Goal: Task Accomplishment & Management: Use online tool/utility

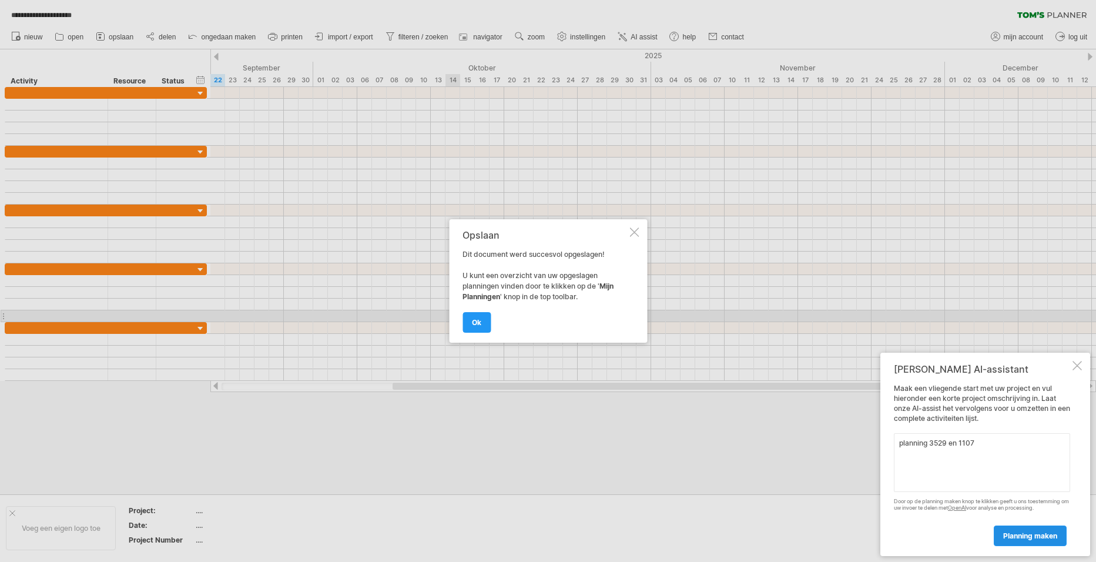
type textarea "planning 3529 en 1107"
click at [1018, 538] on span "planning maken" at bounding box center [1030, 535] width 54 height 9
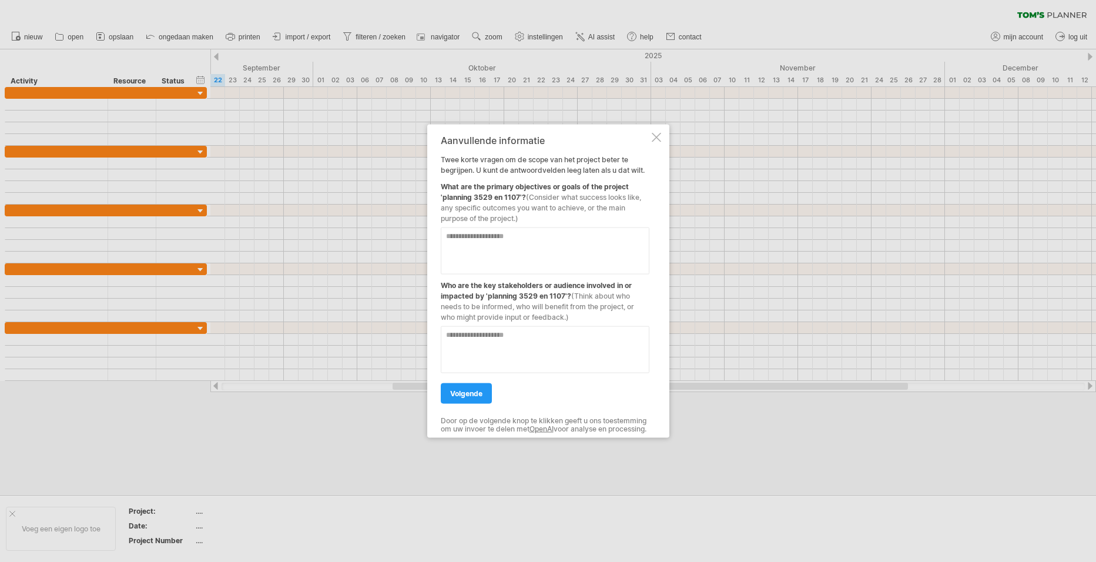
click at [460, 236] on textarea at bounding box center [545, 250] width 209 height 47
click at [473, 389] on span "volgende" at bounding box center [466, 393] width 32 height 9
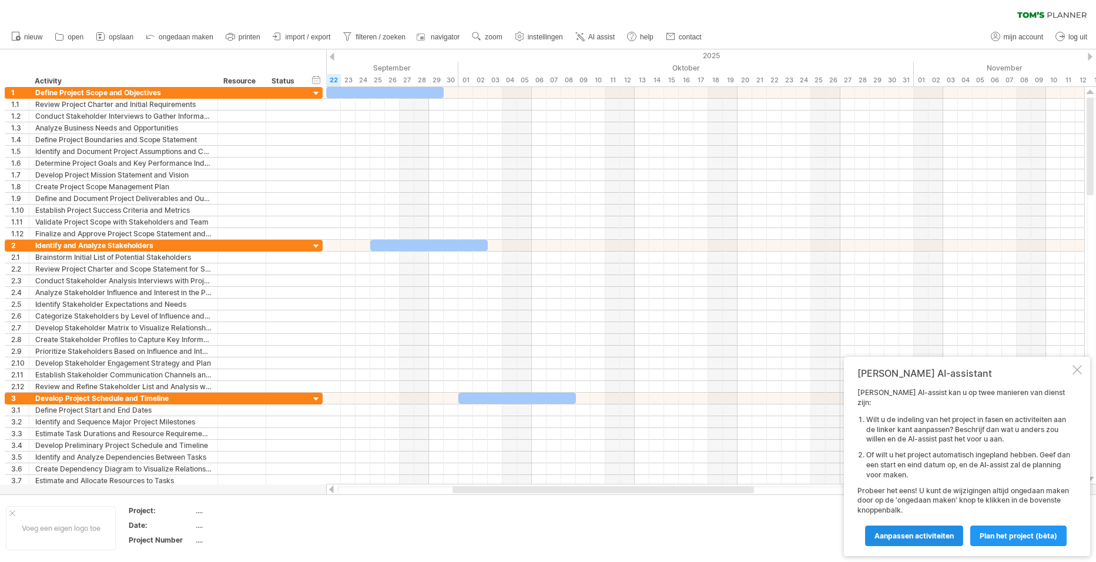
click at [901, 533] on span "Aanpassen activiteiten" at bounding box center [913, 535] width 79 height 9
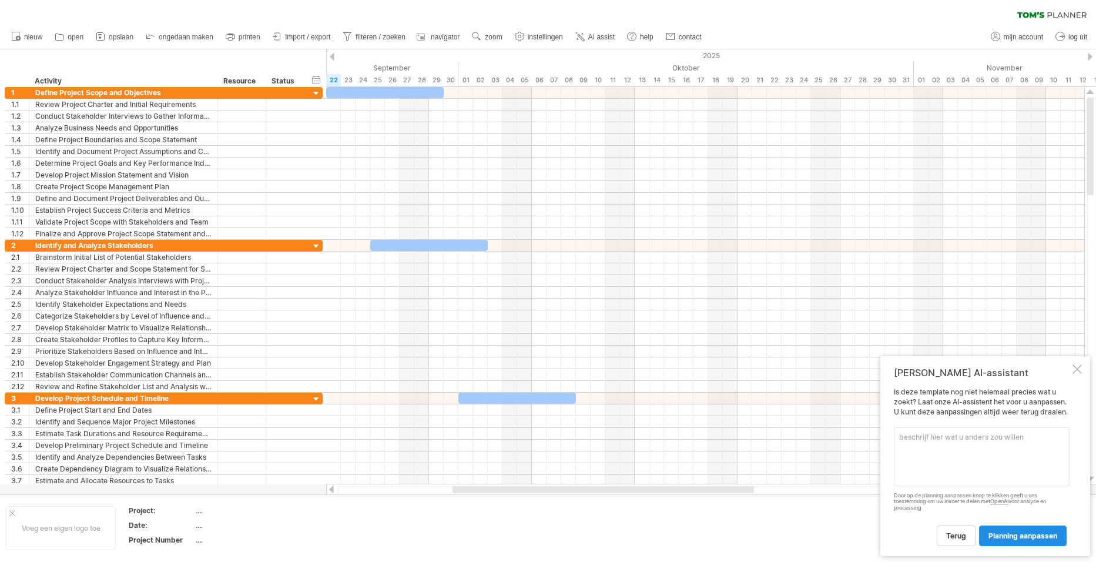
click at [1005, 536] on span "planning aanpassen" at bounding box center [1022, 535] width 69 height 9
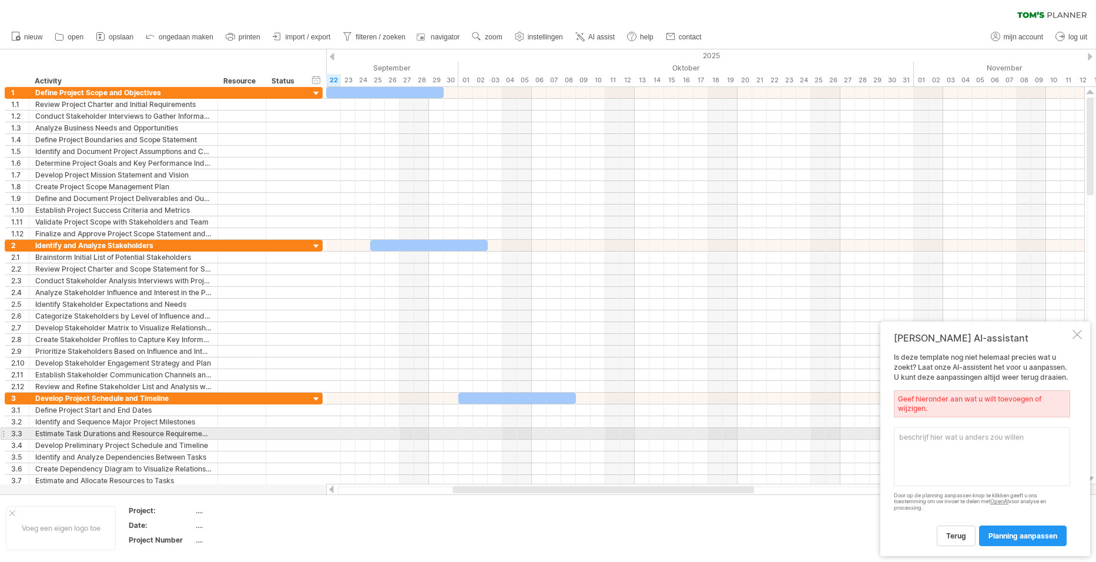
click at [910, 437] on textarea at bounding box center [982, 456] width 176 height 59
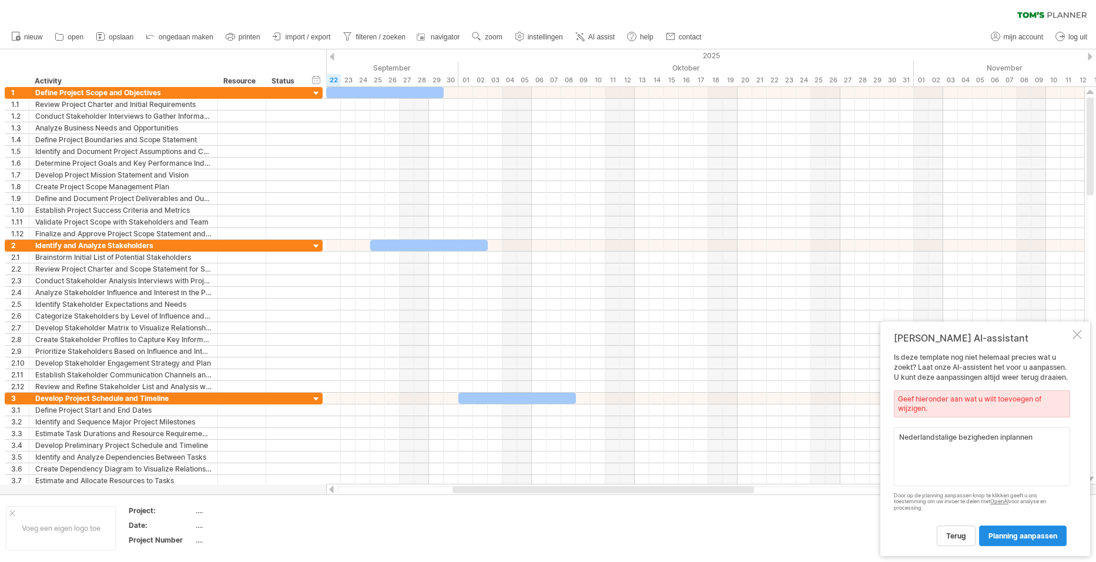
type textarea "Nederlandstalige bezigheden inplannen"
click at [1037, 534] on span "planning aanpassen" at bounding box center [1022, 535] width 69 height 9
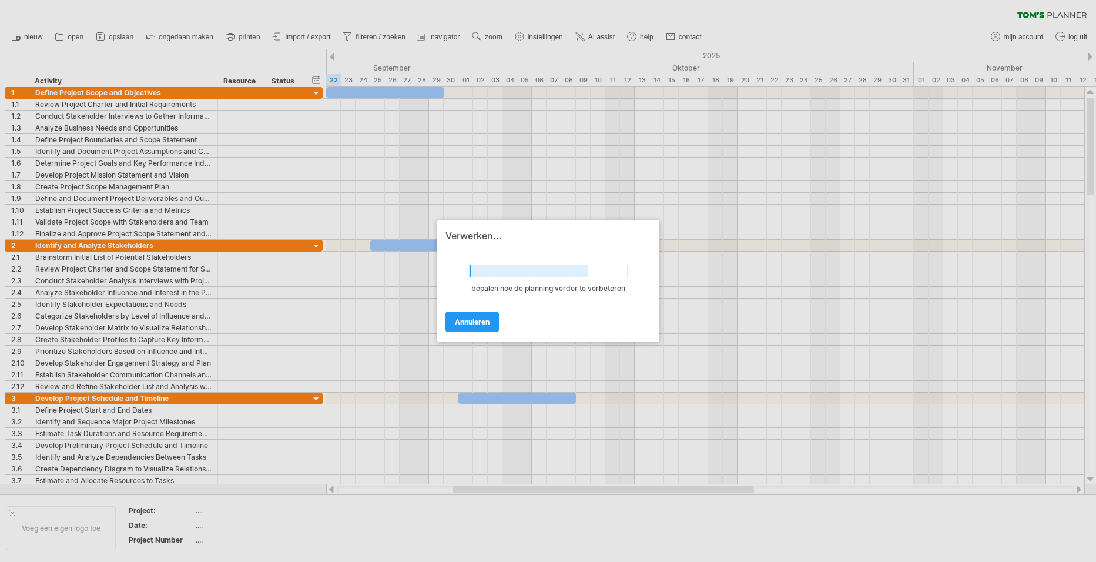
click at [196, 511] on div at bounding box center [548, 281] width 1096 height 562
click at [198, 524] on div at bounding box center [548, 281] width 1096 height 562
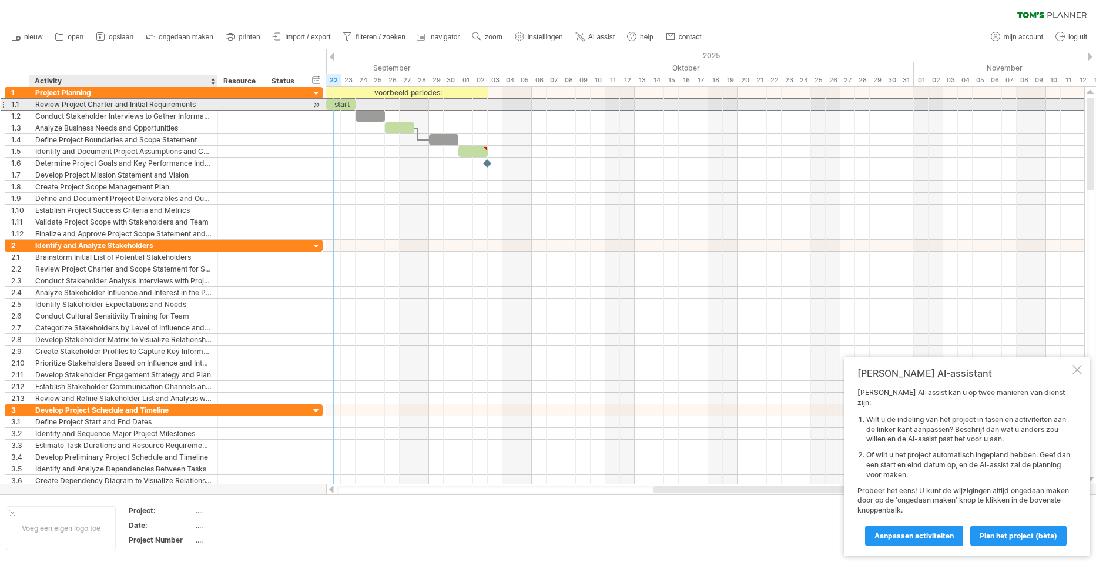
click at [117, 105] on div "Review Project Charter and Initial Requirements" at bounding box center [123, 104] width 176 height 11
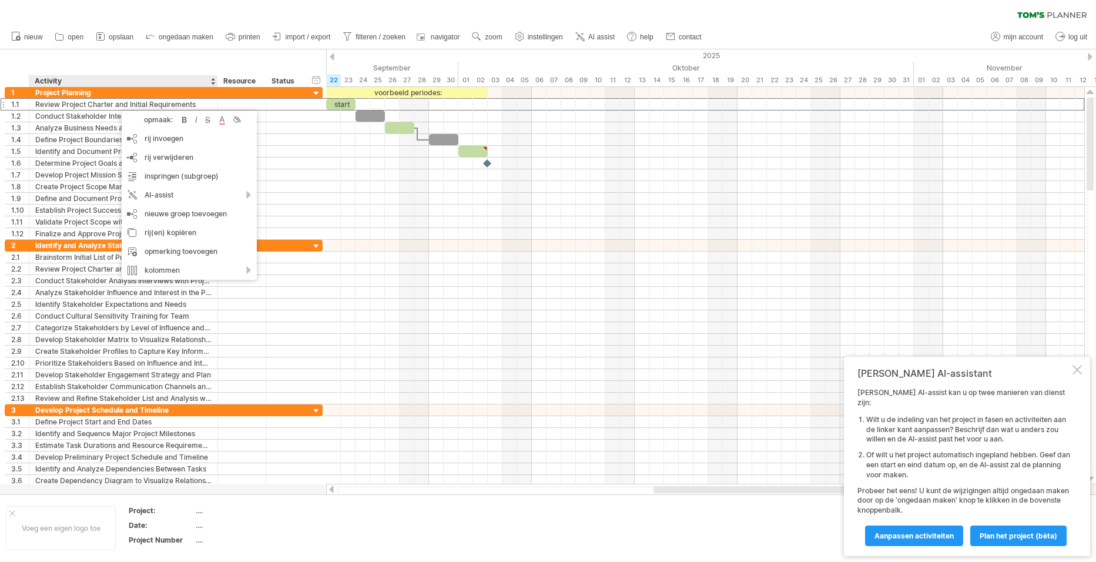
click at [542, 34] on span "instellingen" at bounding box center [545, 37] width 35 height 8
select select "*"
select select "**"
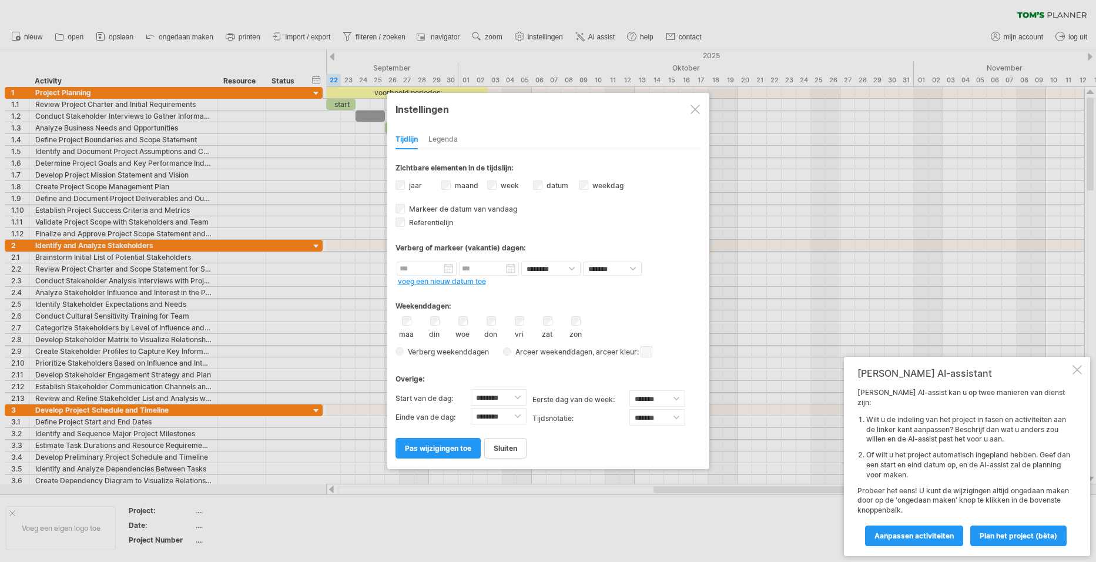
click at [437, 136] on div "Legenda" at bounding box center [442, 139] width 29 height 19
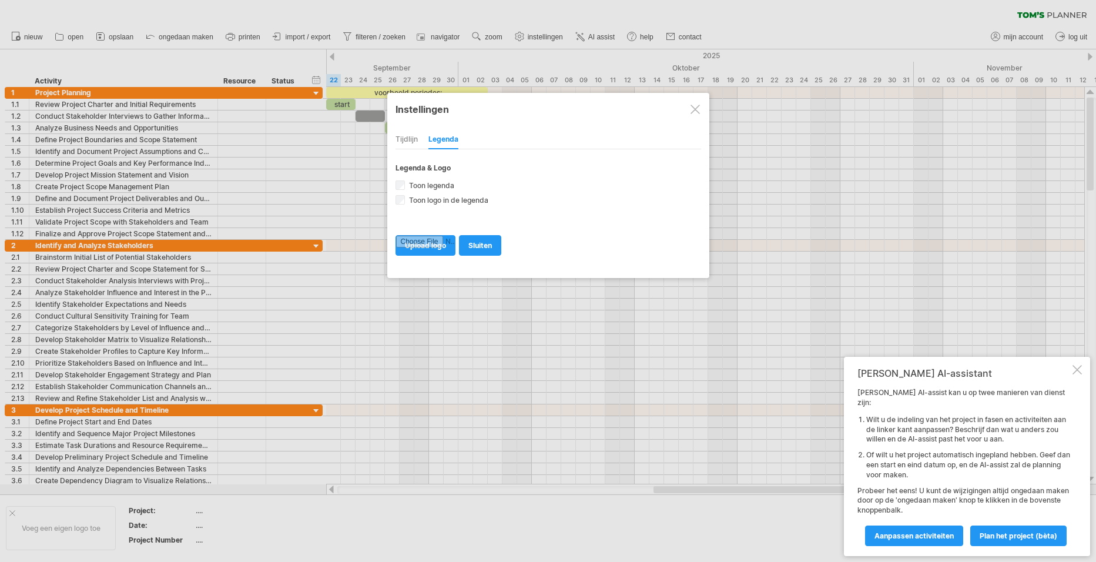
click at [402, 138] on div "Tijdlijn" at bounding box center [406, 139] width 22 height 19
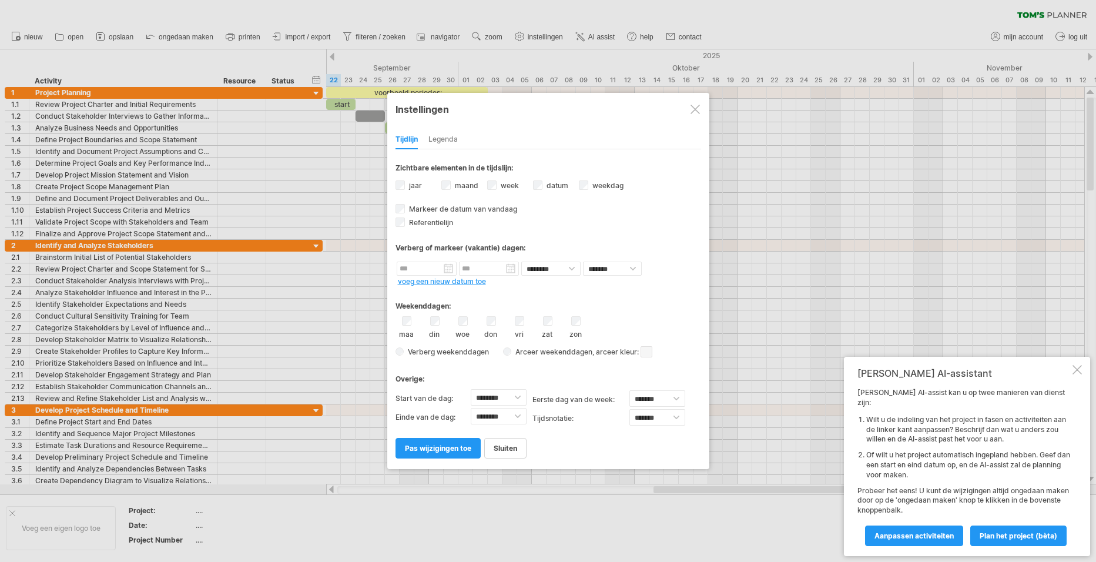
click at [443, 139] on div "Legenda" at bounding box center [442, 139] width 29 height 19
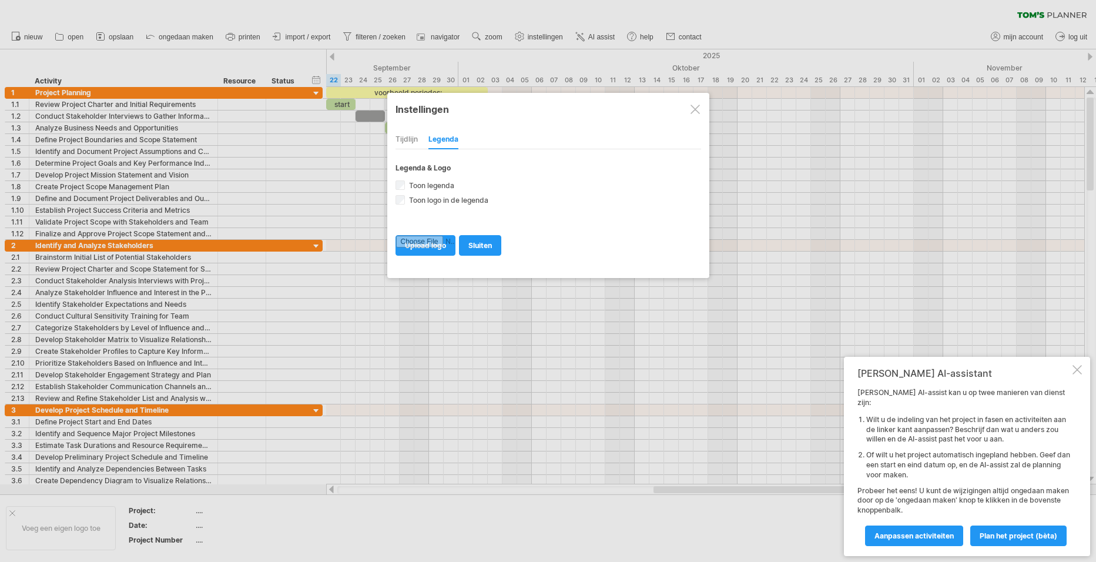
click at [696, 110] on div at bounding box center [694, 109] width 9 height 9
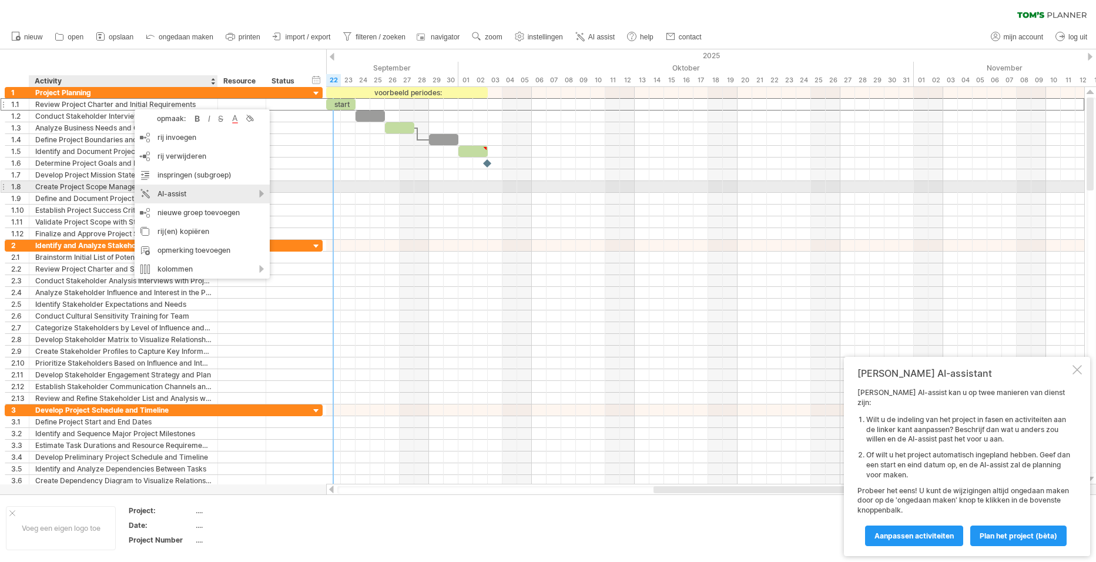
click at [224, 192] on div "AI-assist" at bounding box center [202, 194] width 135 height 19
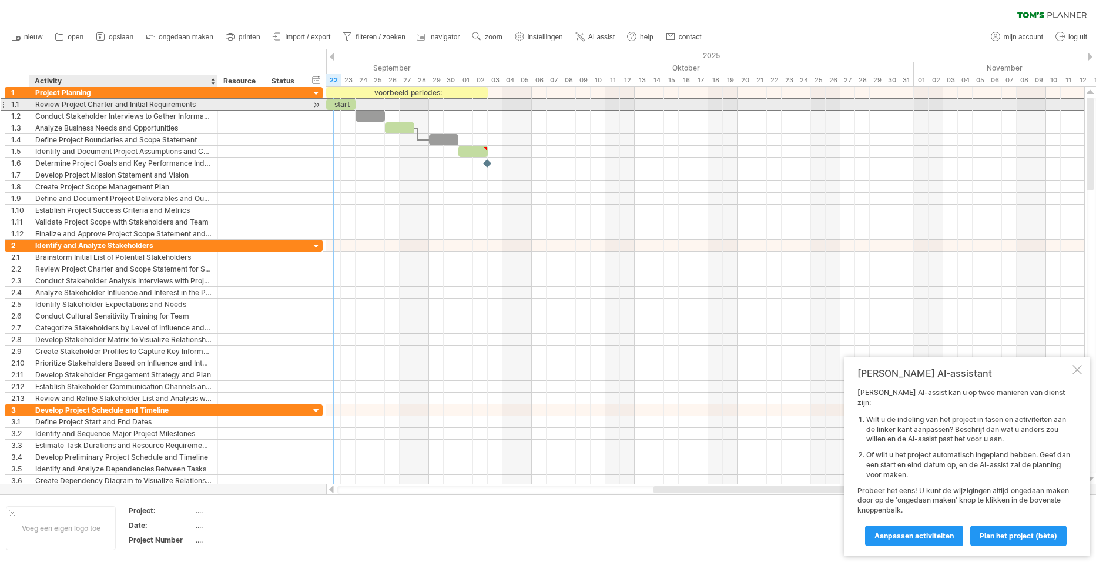
click at [91, 105] on div "Review Project Charter and Initial Requirements" at bounding box center [123, 104] width 176 height 11
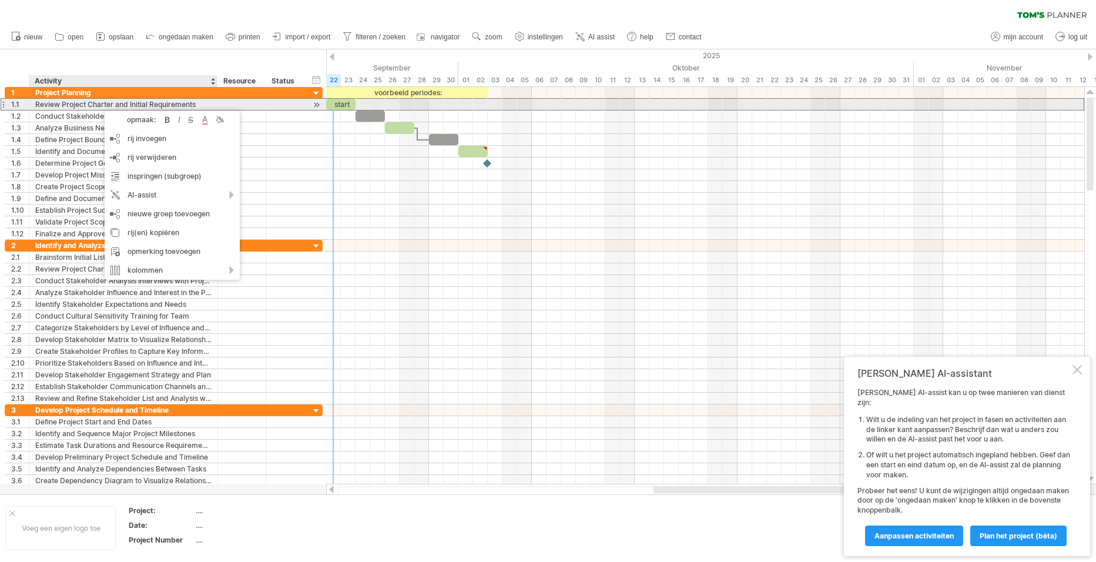
click at [99, 105] on div "Review Project Charter and Initial Requirements" at bounding box center [123, 104] width 176 height 11
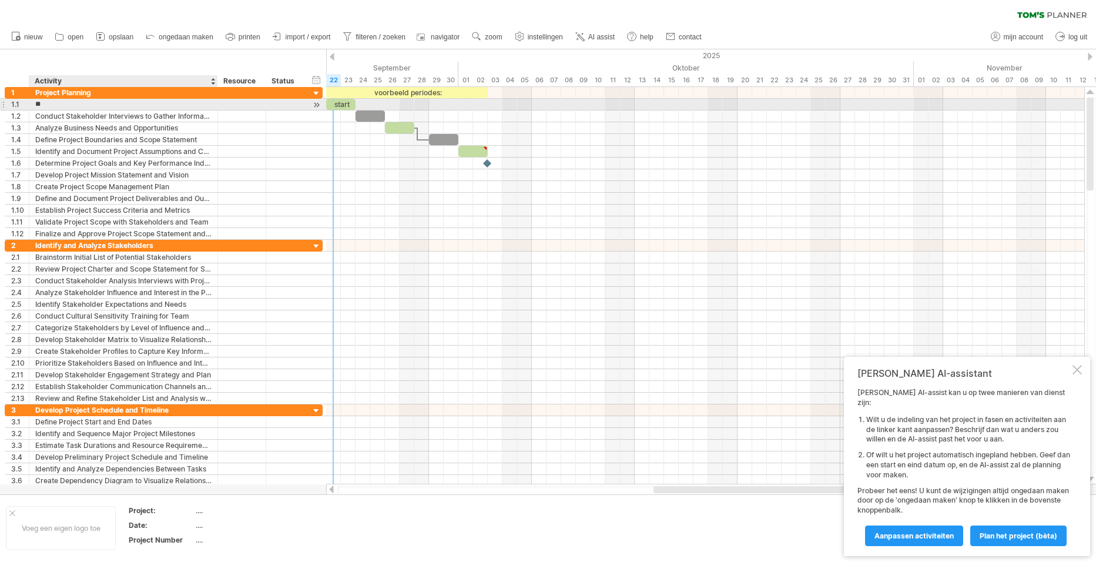
type input "*"
click at [228, 104] on div at bounding box center [242, 104] width 36 height 11
click at [98, 105] on div "Verhuizen 1107" at bounding box center [123, 104] width 176 height 11
type input "*"
type input "**********"
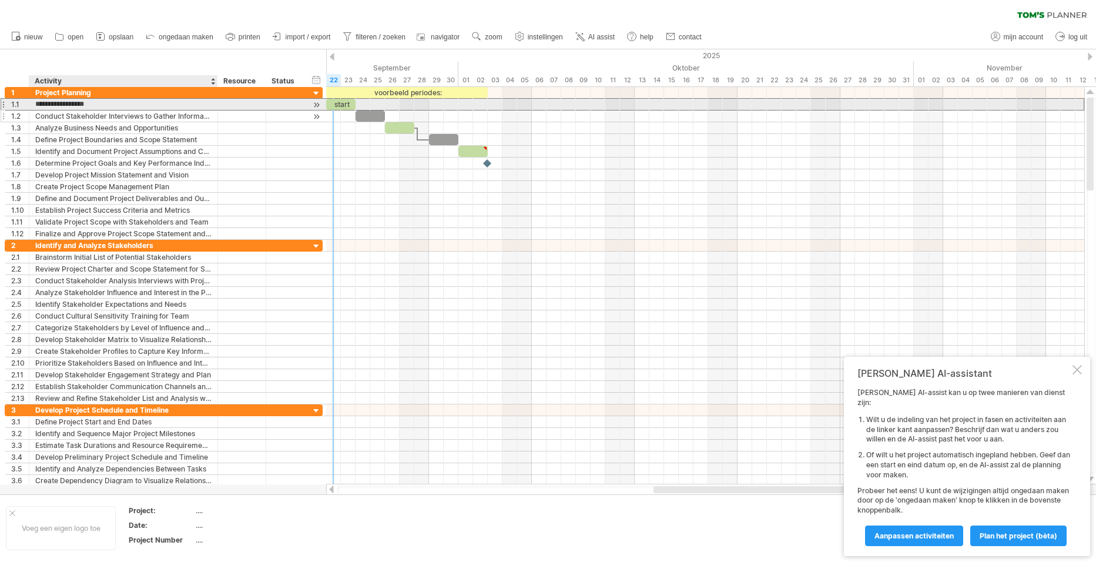
click at [63, 111] on div "**********" at bounding box center [164, 163] width 318 height 153
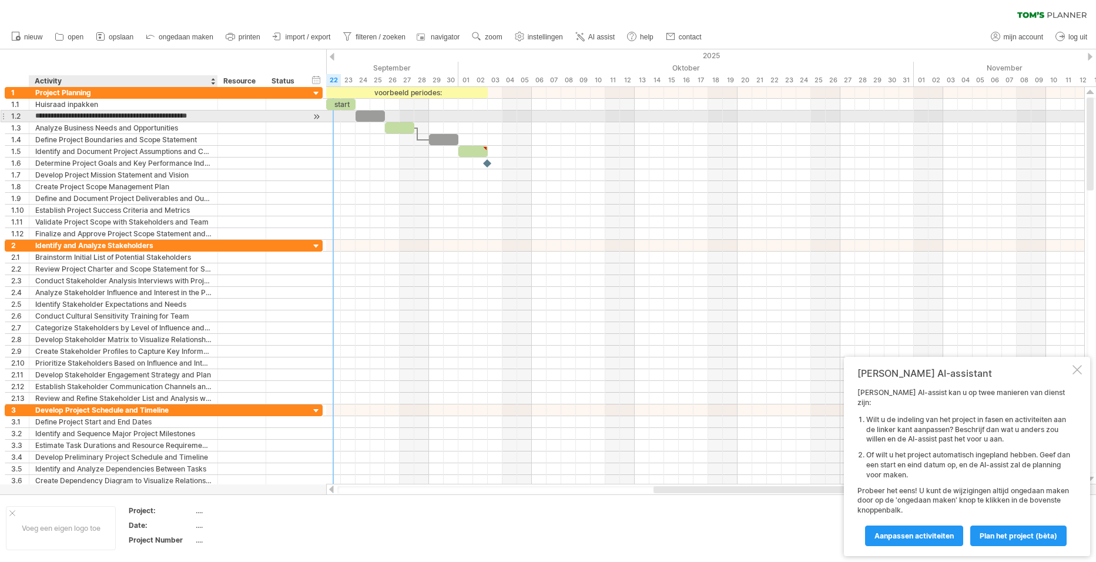
click at [61, 113] on input "**********" at bounding box center [123, 115] width 176 height 11
click at [83, 117] on input "**********" at bounding box center [123, 115] width 176 height 11
type input "*"
type input "**********"
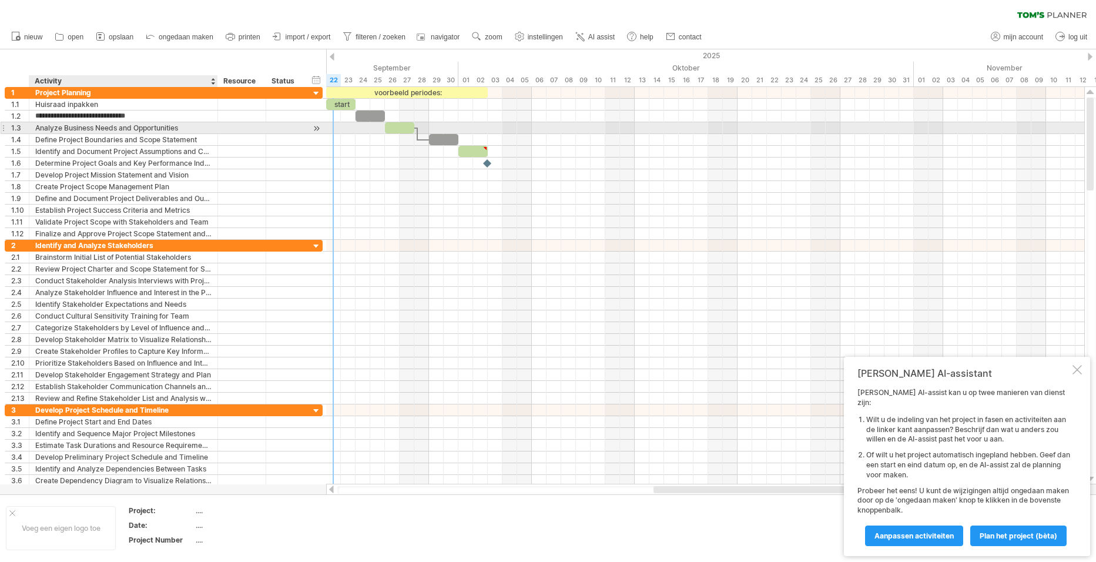
click at [89, 127] on div "Analyze Business Needs and Opportunities" at bounding box center [123, 127] width 176 height 11
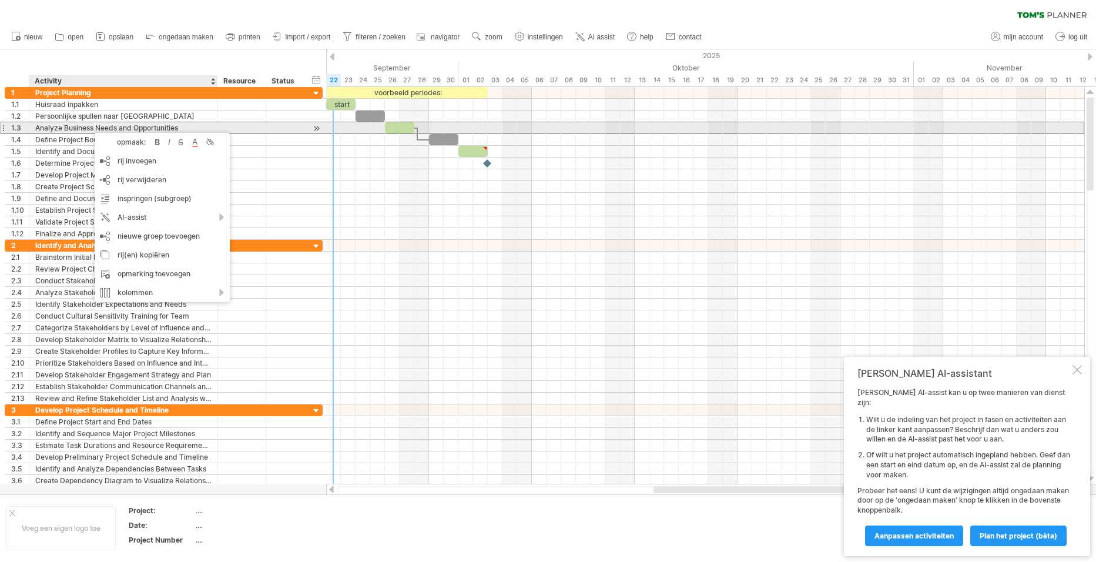
click at [89, 127] on div "Analyze Business Needs and Opportunities" at bounding box center [123, 127] width 176 height 11
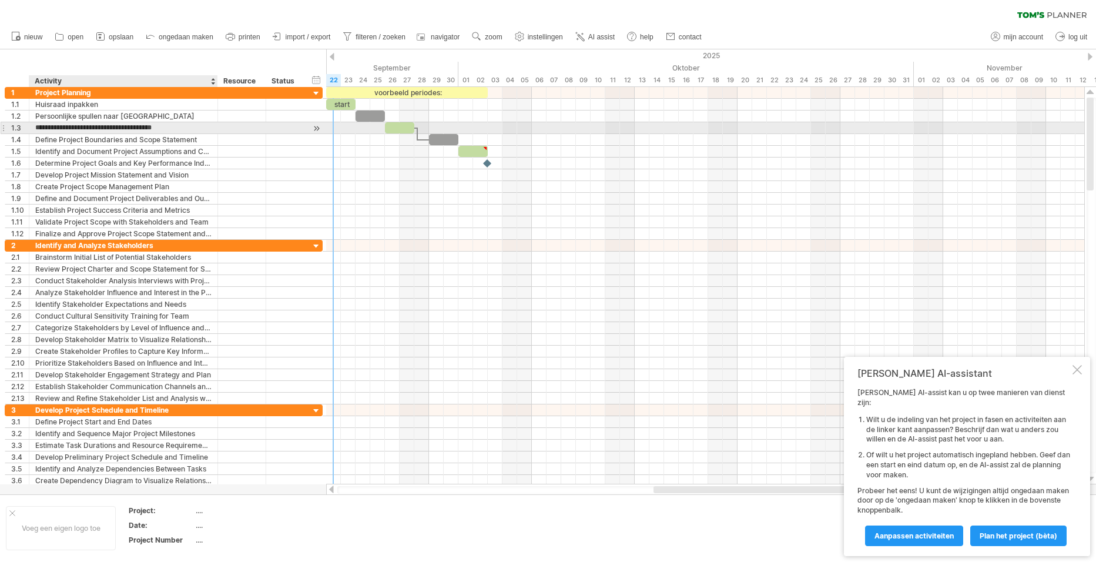
click at [89, 127] on input "**********" at bounding box center [123, 127] width 176 height 11
type input "*"
type input "**********"
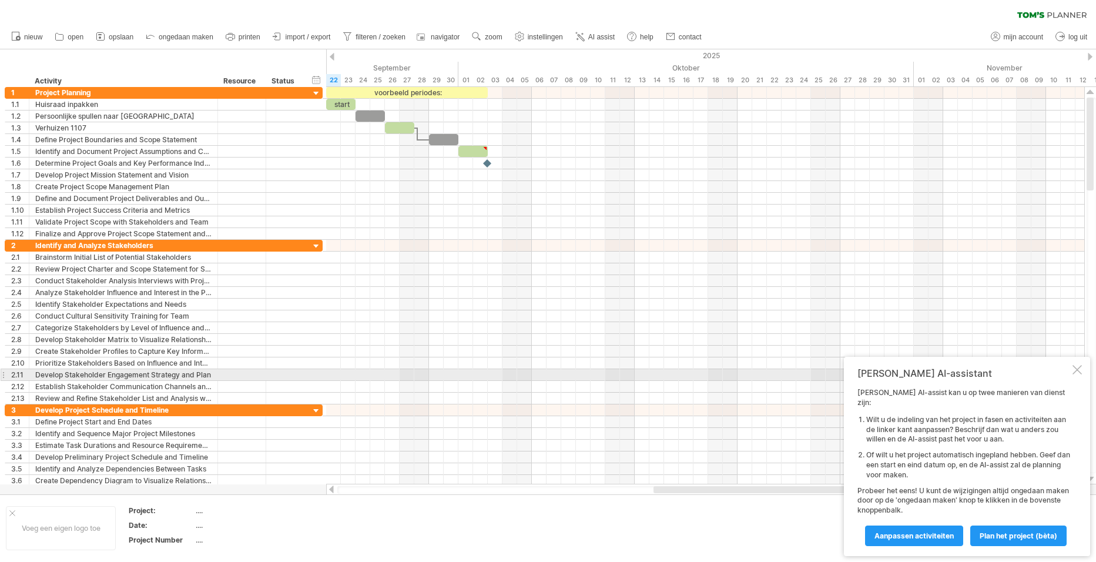
click at [1074, 374] on div at bounding box center [1076, 369] width 9 height 9
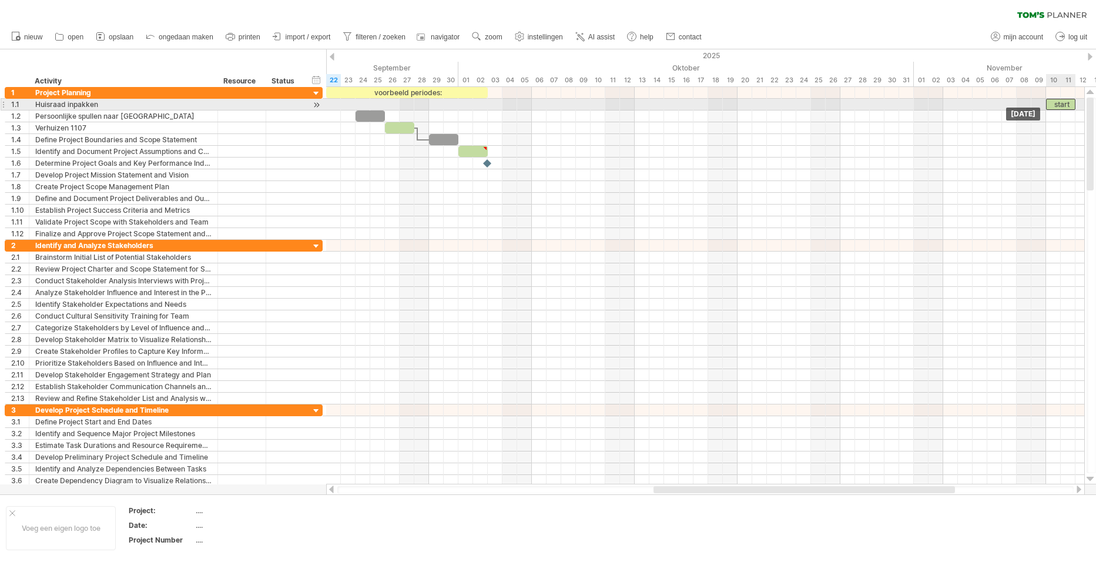
drag, startPoint x: 343, startPoint y: 105, endPoint x: 1064, endPoint y: 103, distance: 721.1
click at [1064, 103] on div "start" at bounding box center [1060, 104] width 29 height 11
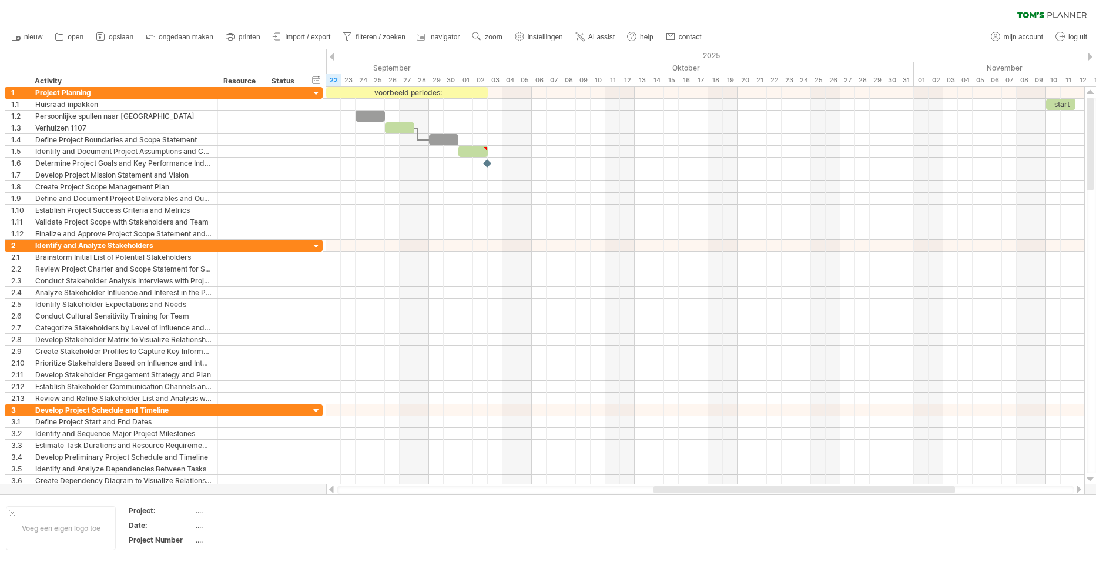
click at [1080, 490] on div at bounding box center [1078, 489] width 9 height 8
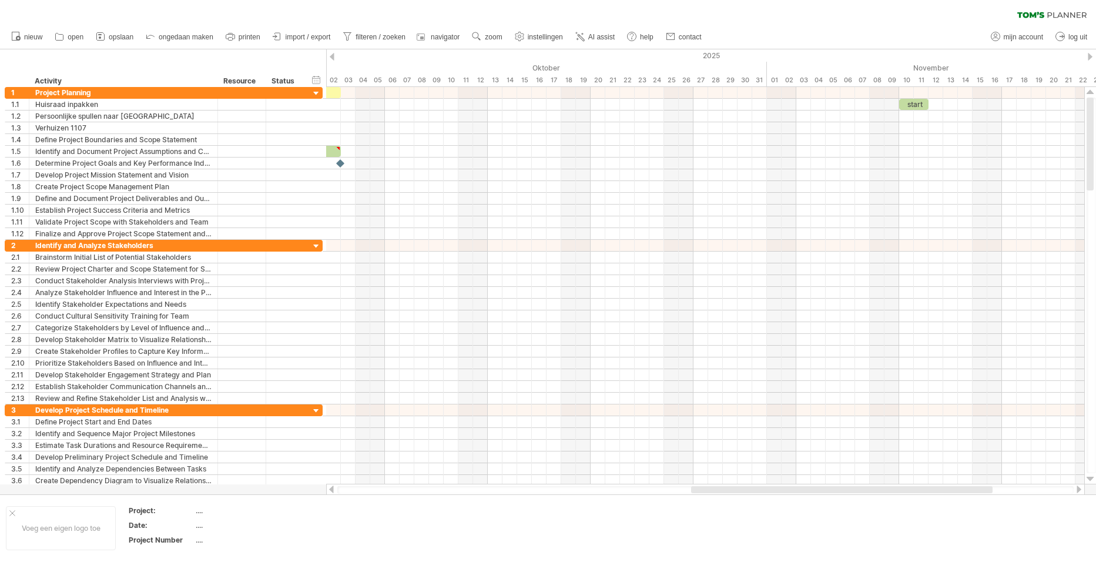
click at [1080, 490] on div at bounding box center [1078, 489] width 9 height 8
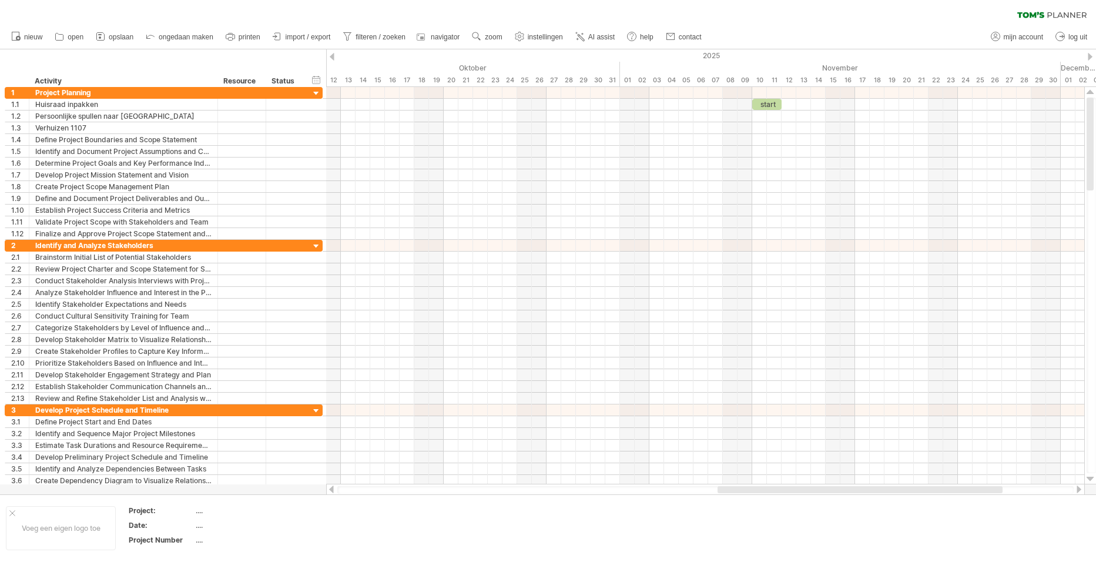
click at [1081, 490] on div at bounding box center [1078, 489] width 9 height 8
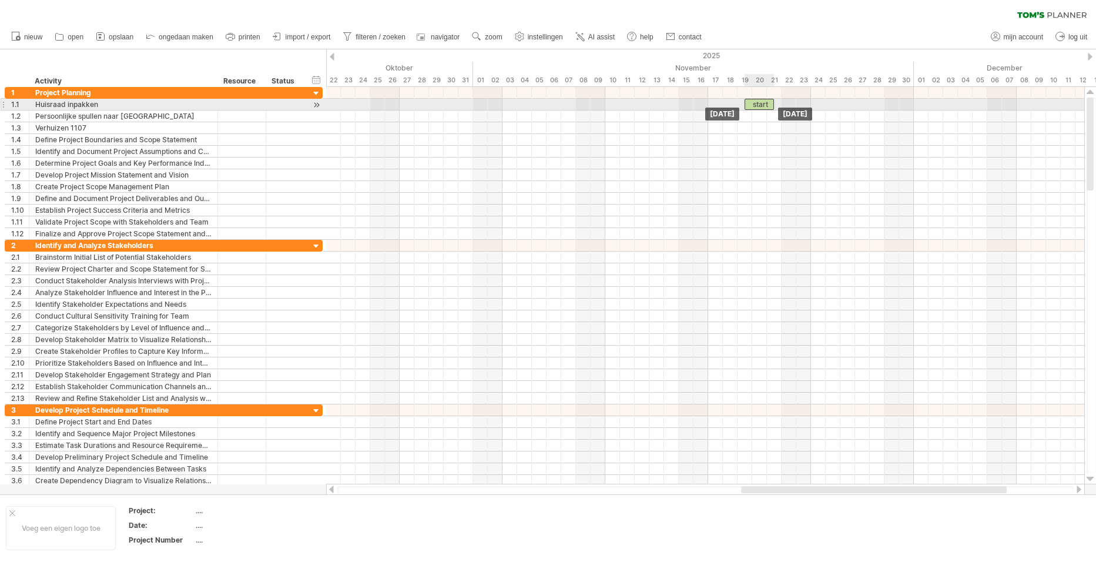
drag, startPoint x: 615, startPoint y: 105, endPoint x: 758, endPoint y: 103, distance: 142.8
click at [758, 103] on div "start" at bounding box center [759, 104] width 29 height 11
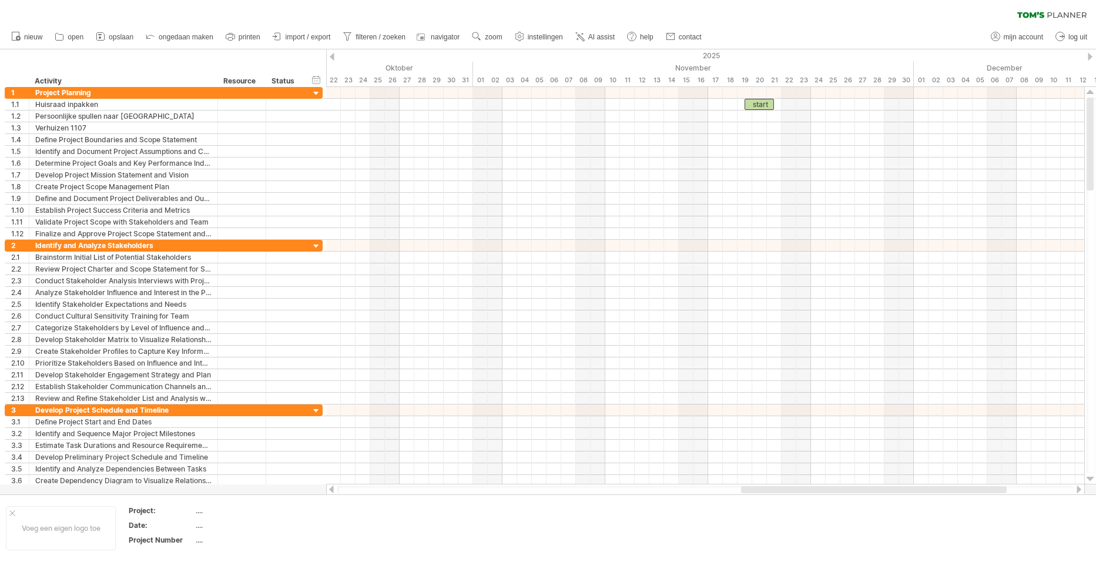
click at [1077, 487] on div at bounding box center [1078, 489] width 9 height 8
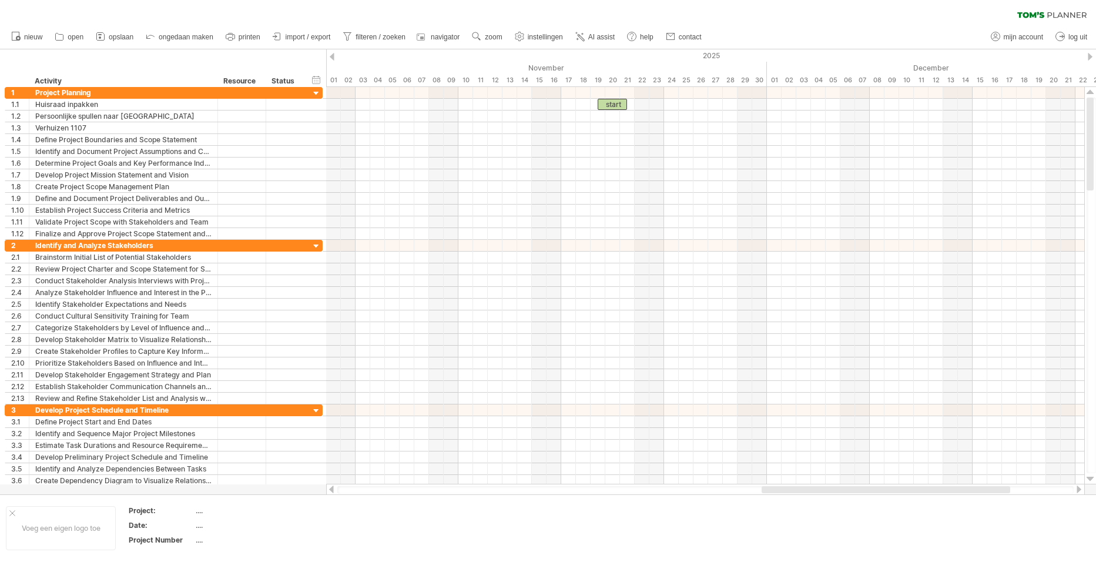
click at [1079, 492] on div at bounding box center [1078, 489] width 9 height 8
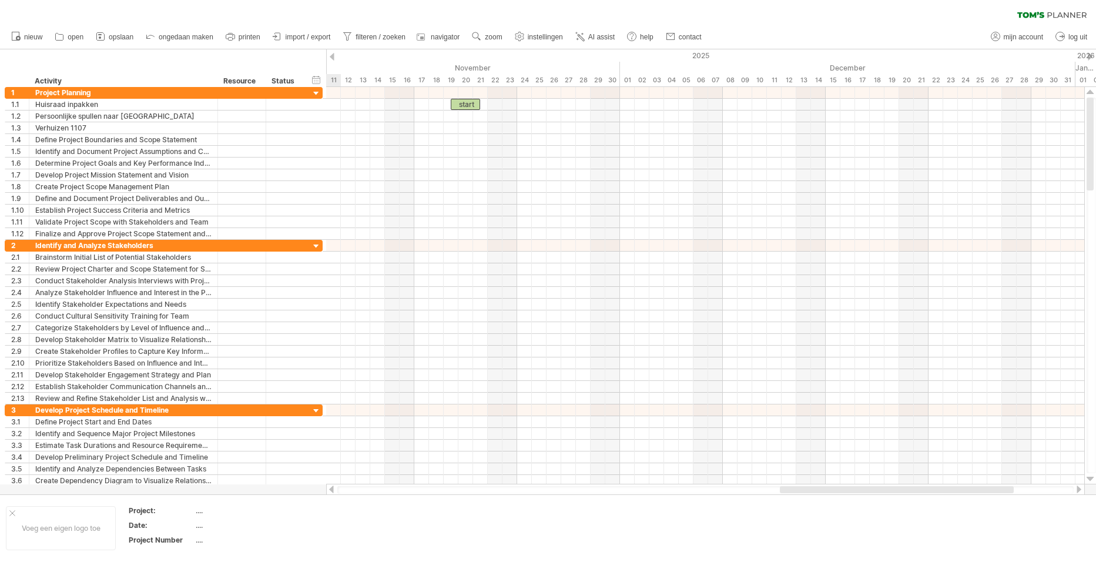
click at [1080, 489] on div at bounding box center [1078, 489] width 9 height 8
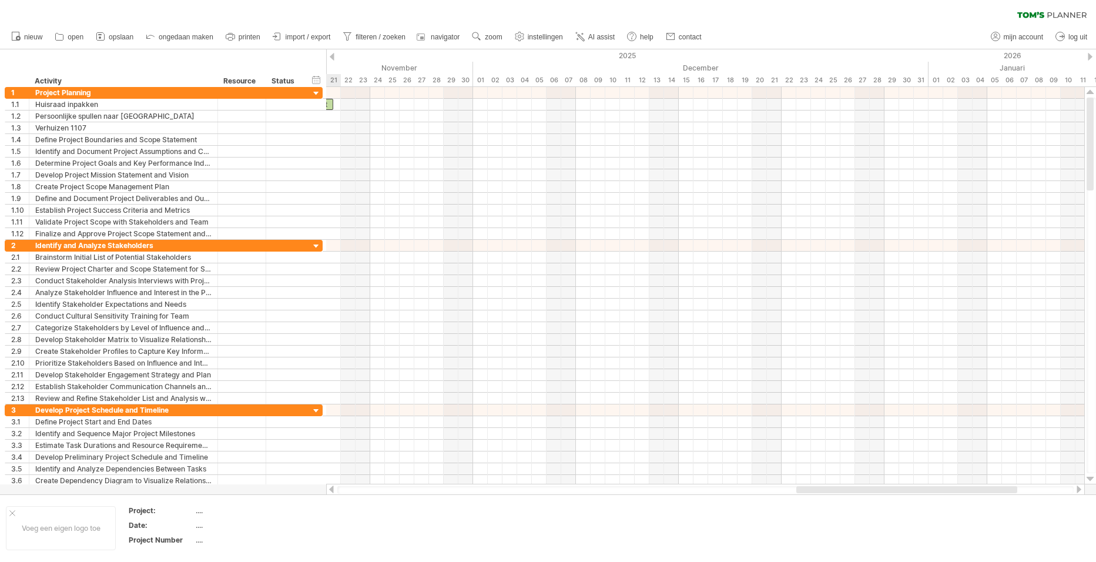
click at [1080, 489] on div at bounding box center [1078, 489] width 9 height 8
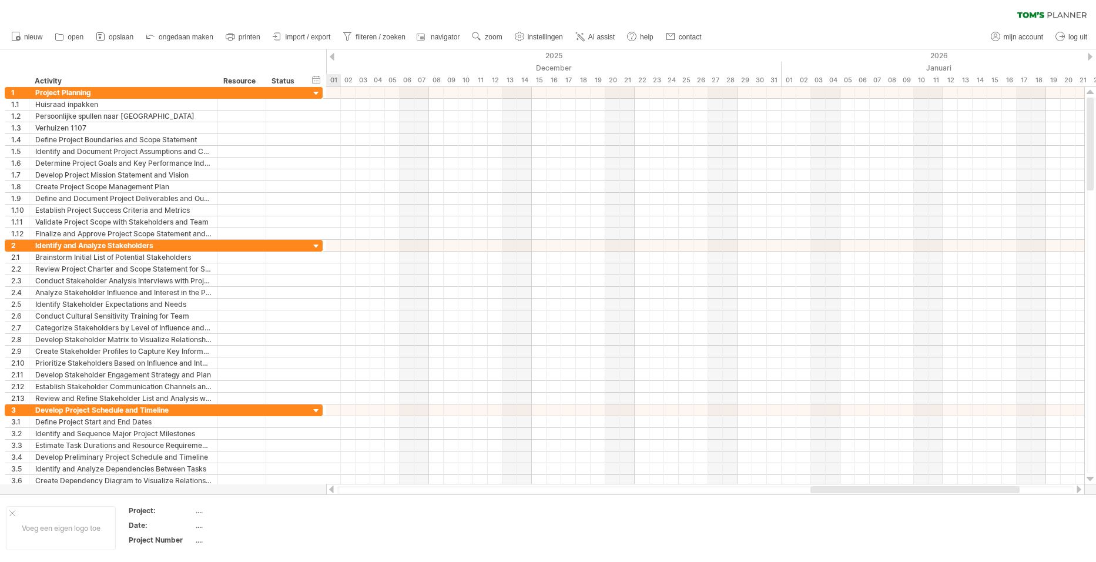
click at [1080, 488] on div at bounding box center [1078, 489] width 9 height 8
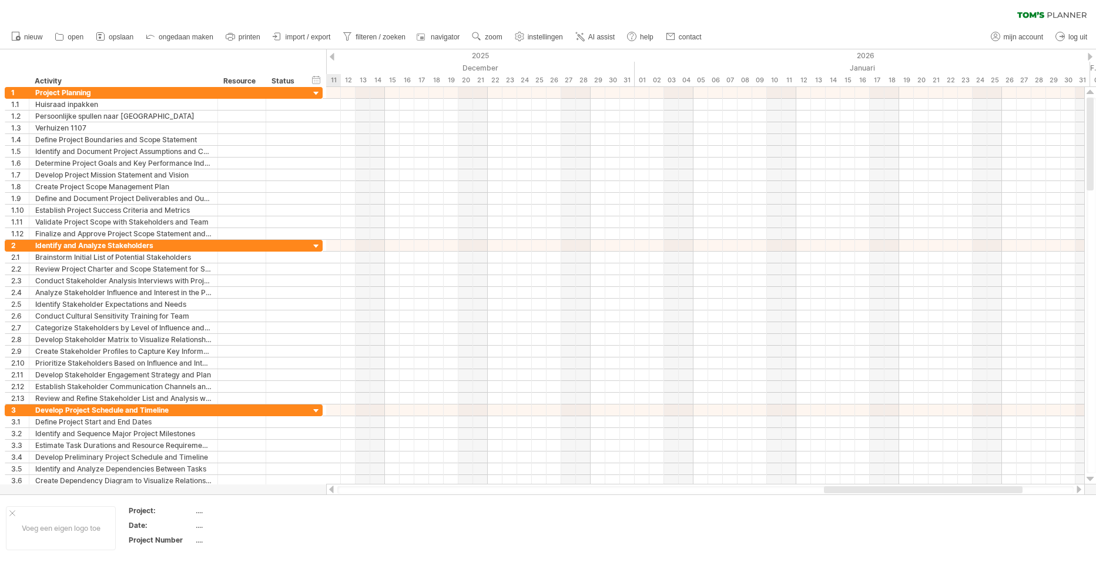
click at [1080, 488] on div at bounding box center [1078, 489] width 9 height 8
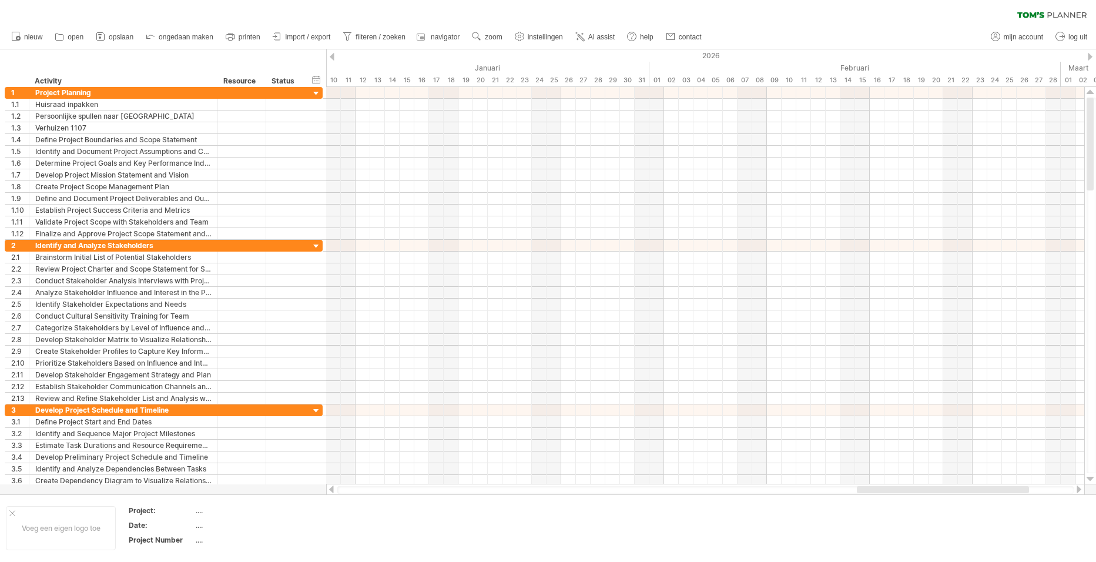
click at [331, 490] on div at bounding box center [331, 489] width 9 height 8
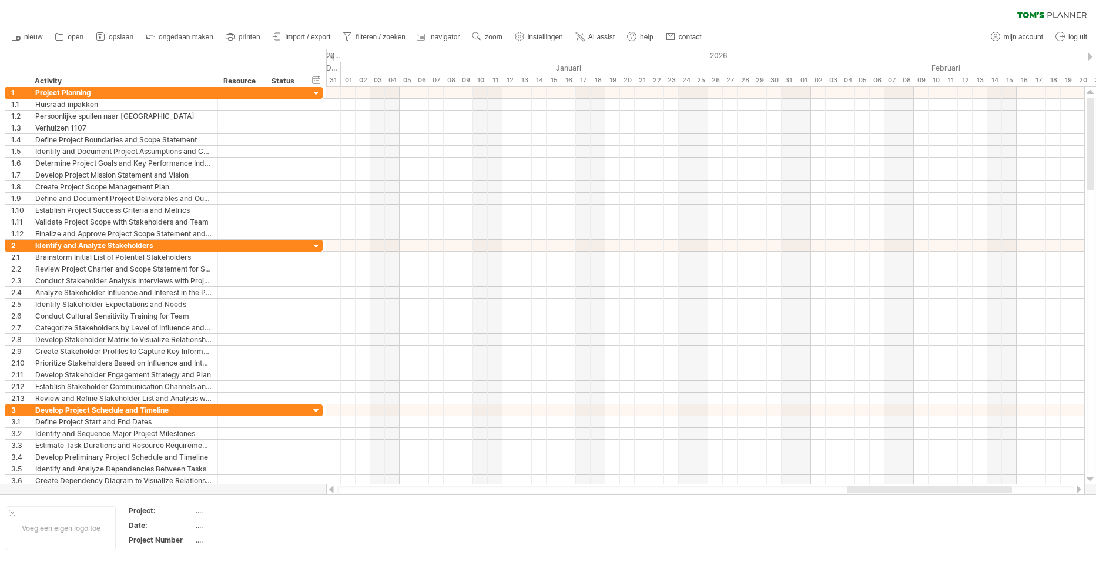
click at [331, 490] on div at bounding box center [331, 489] width 9 height 8
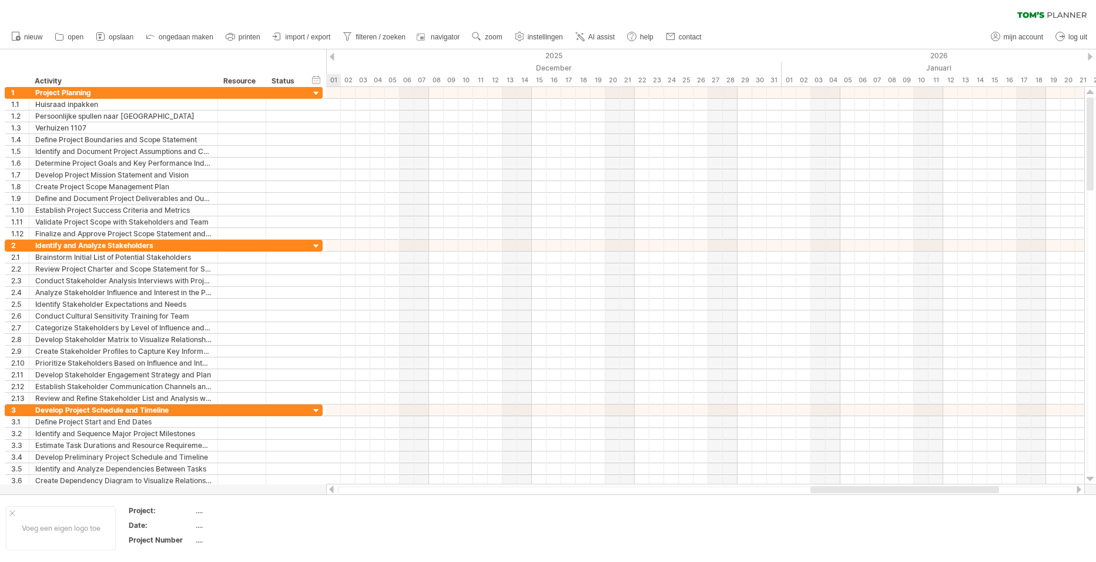
click at [331, 490] on div at bounding box center [331, 489] width 9 height 8
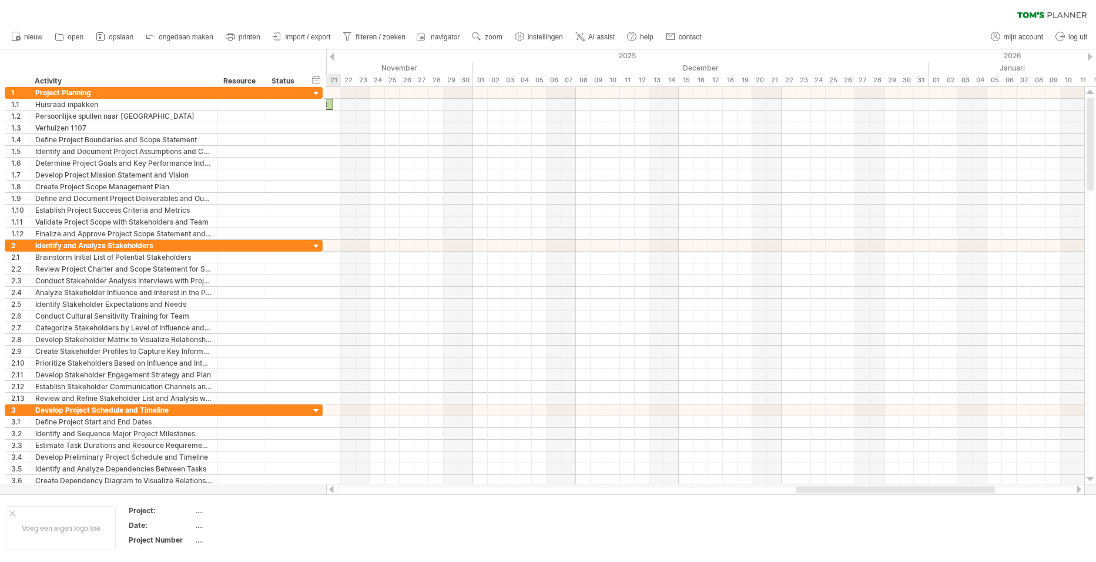
click at [331, 490] on div at bounding box center [331, 489] width 9 height 8
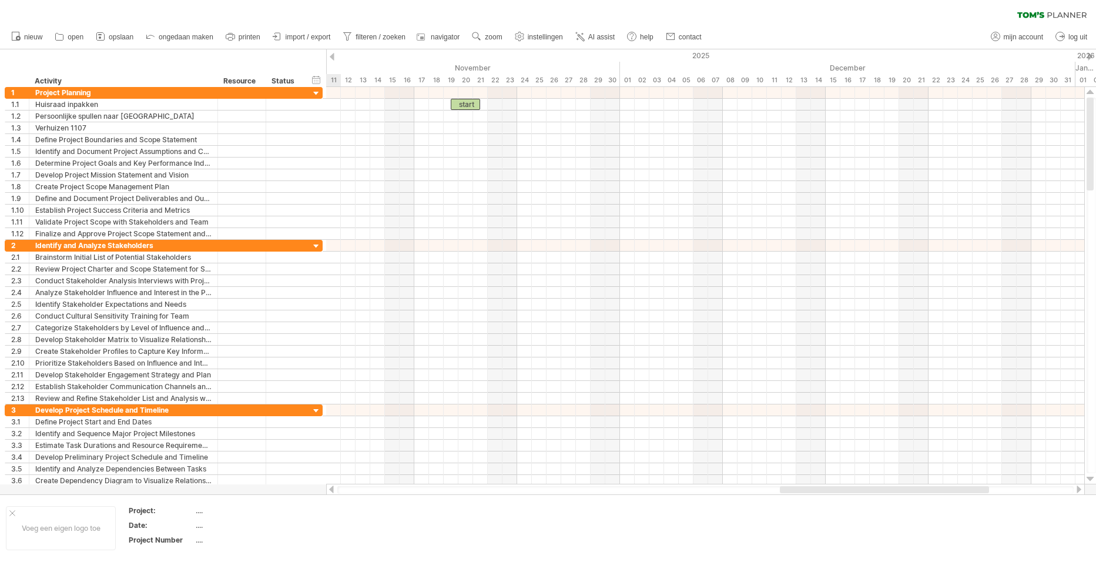
click at [331, 490] on div at bounding box center [331, 489] width 9 height 8
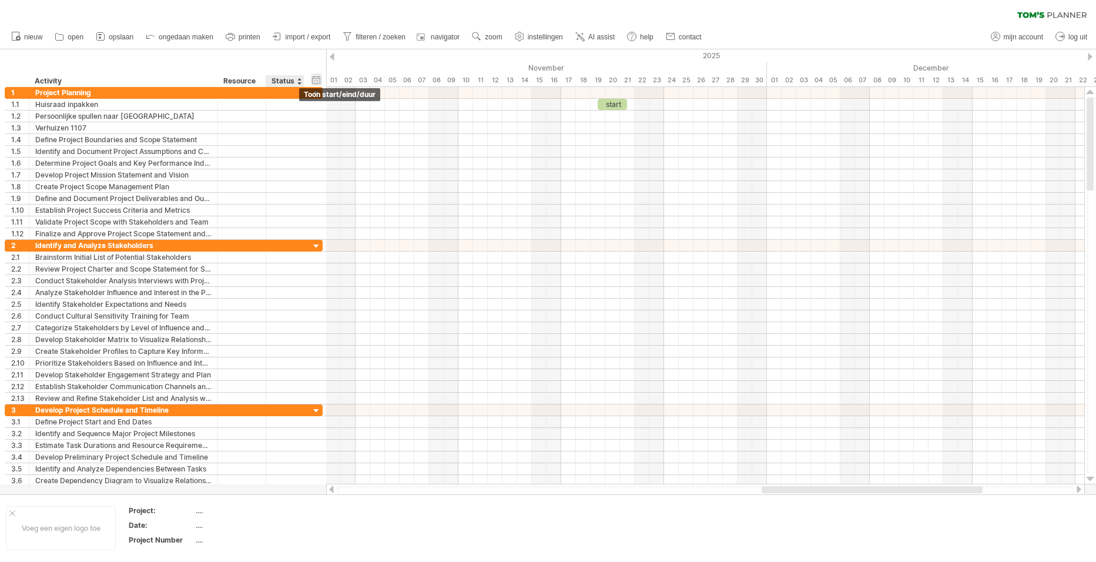
click at [316, 77] on div "verberg start/eind/duur toon start/eind/duur" at bounding box center [316, 79] width 11 height 12
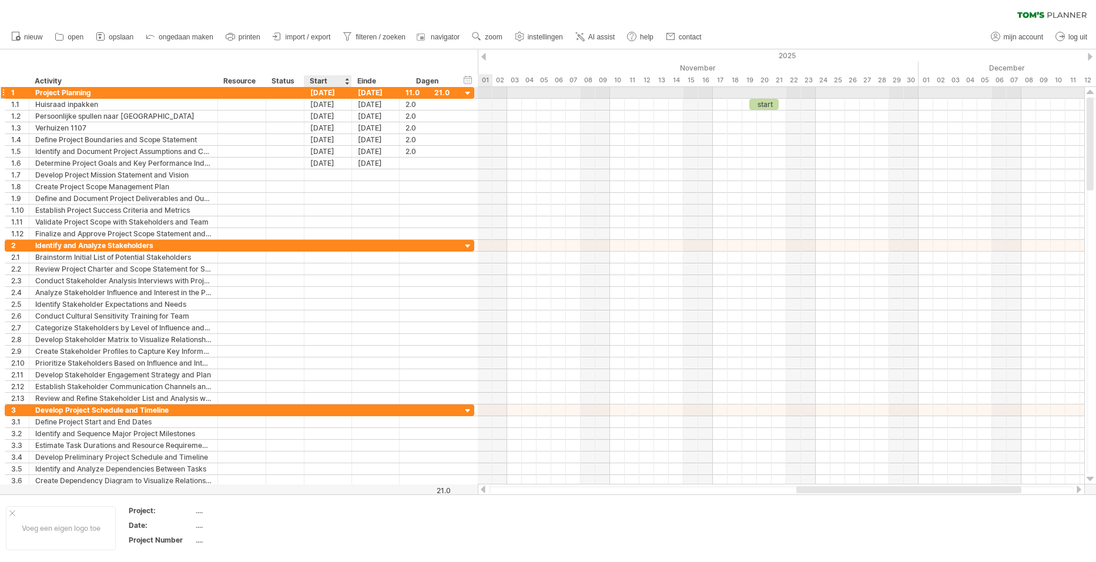
click at [325, 93] on div "[DATE]" at bounding box center [328, 92] width 48 height 11
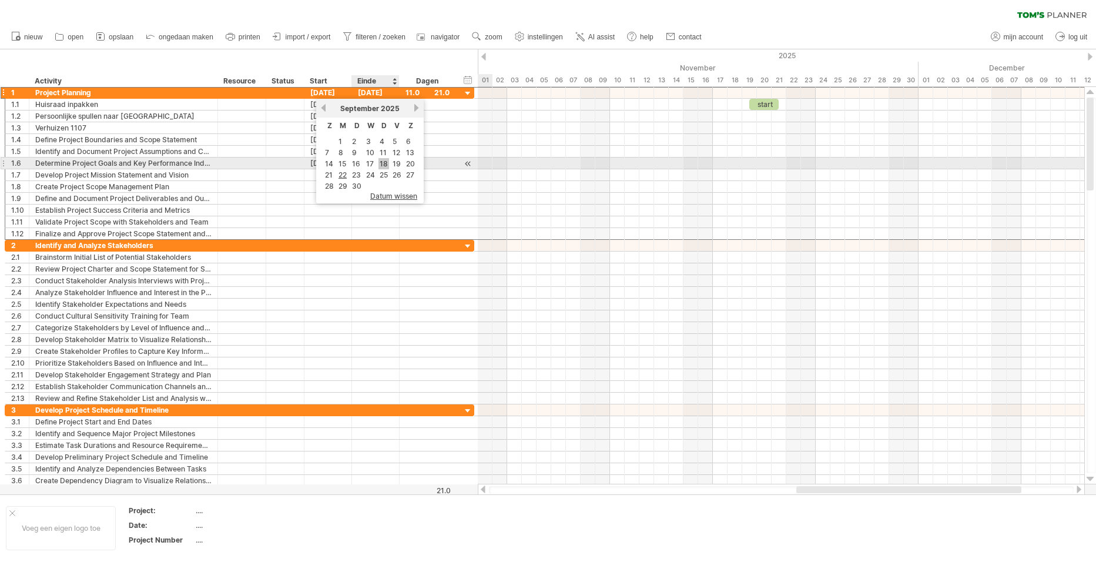
click at [381, 162] on link "18" at bounding box center [383, 163] width 11 height 11
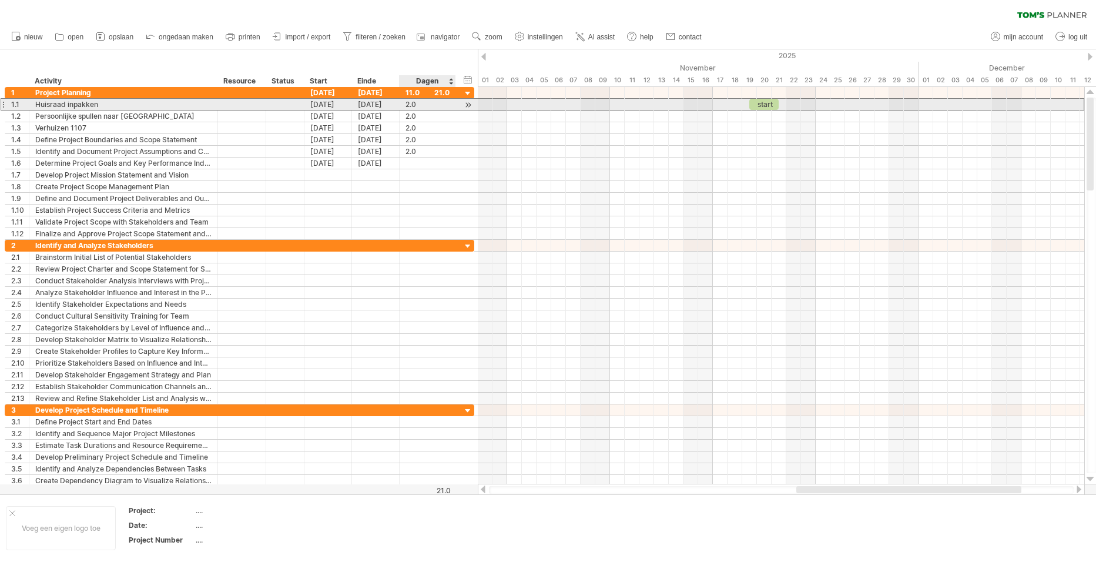
click at [409, 103] on div "2.0" at bounding box center [427, 104] width 44 height 11
type input "*"
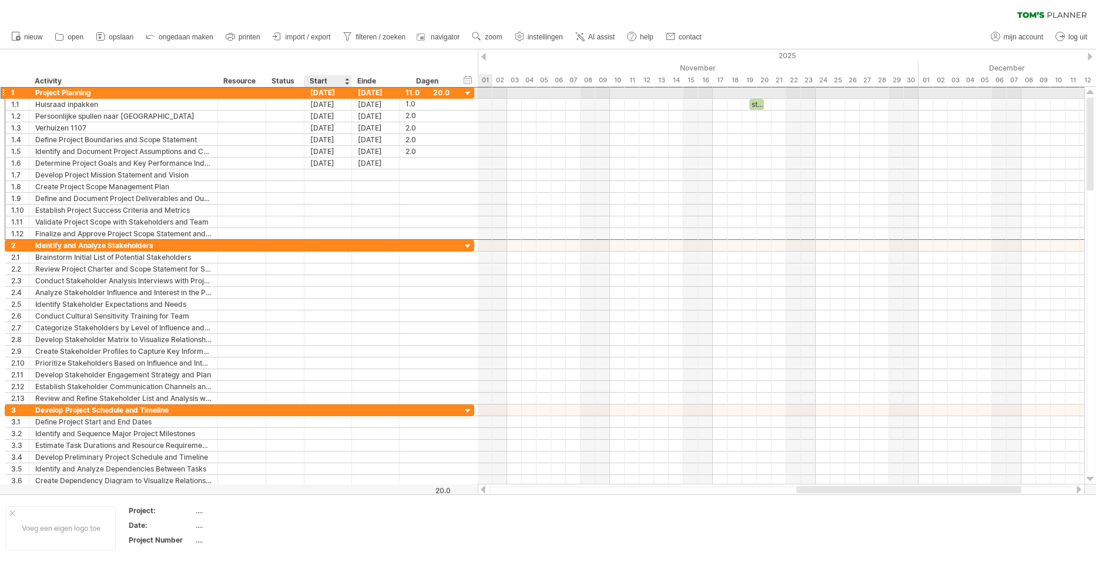
click at [325, 93] on div "[DATE]" at bounding box center [328, 92] width 48 height 11
drag, startPoint x: 755, startPoint y: 110, endPoint x: 748, endPoint y: 92, distance: 19.0
drag, startPoint x: 752, startPoint y: 100, endPoint x: 752, endPoint y: 89, distance: 11.2
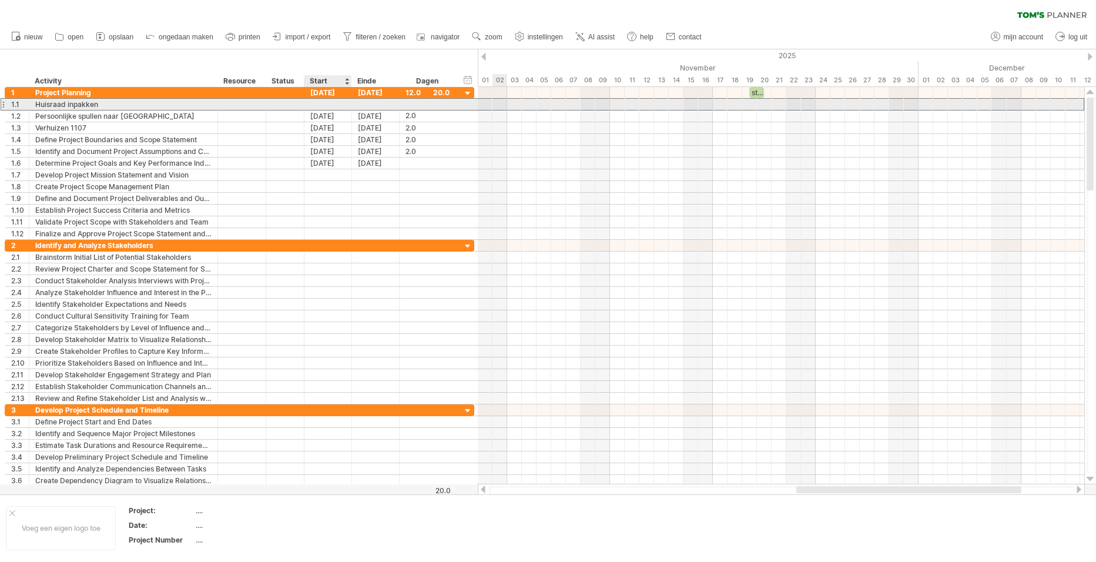
click at [326, 107] on div at bounding box center [328, 104] width 48 height 11
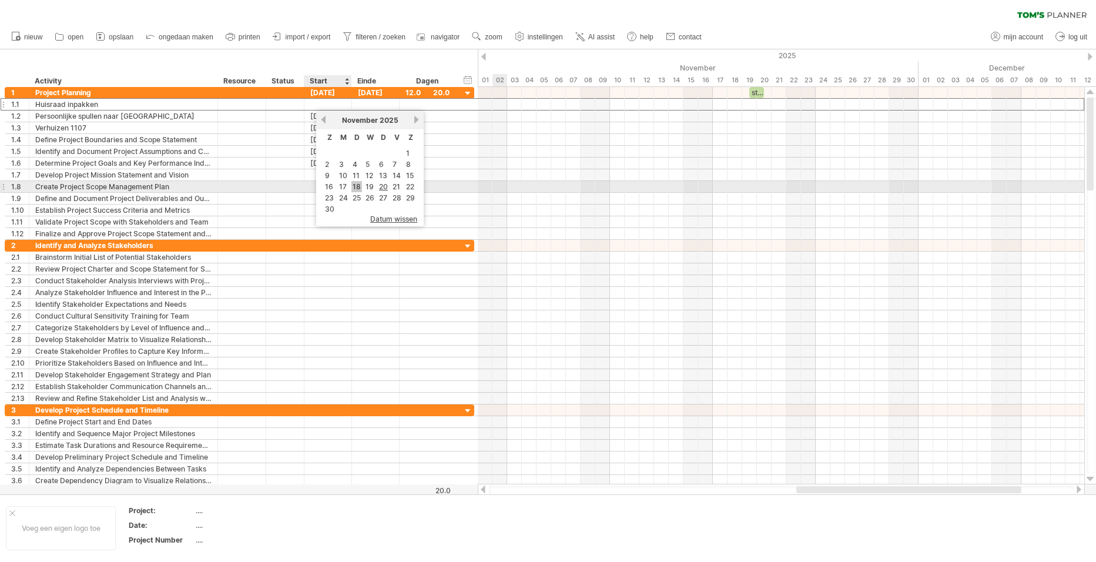
click at [358, 190] on link "18" at bounding box center [356, 186] width 11 height 11
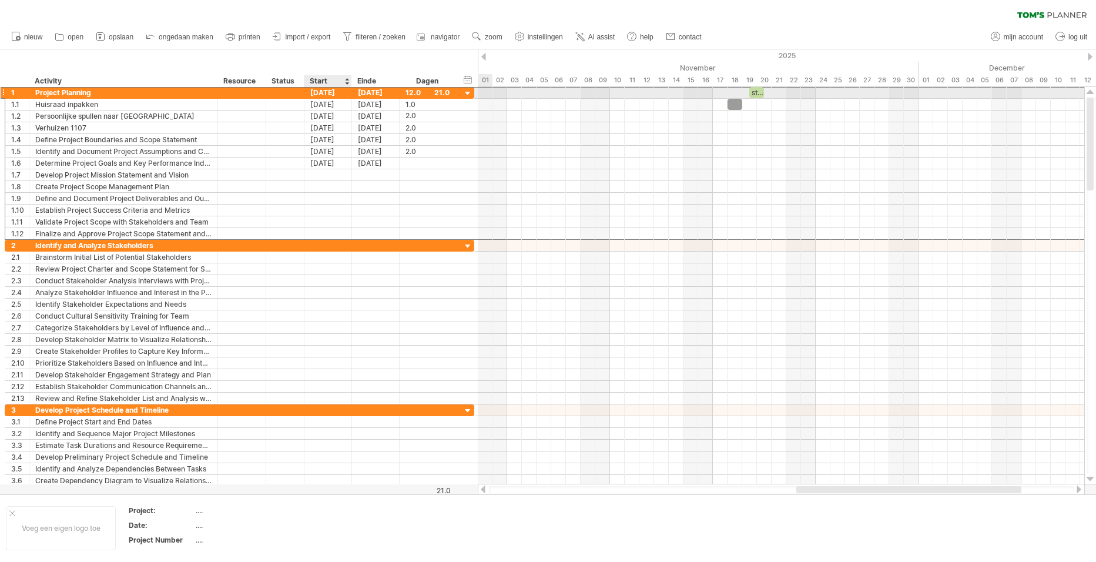
click at [320, 92] on div "[DATE]" at bounding box center [328, 92] width 48 height 11
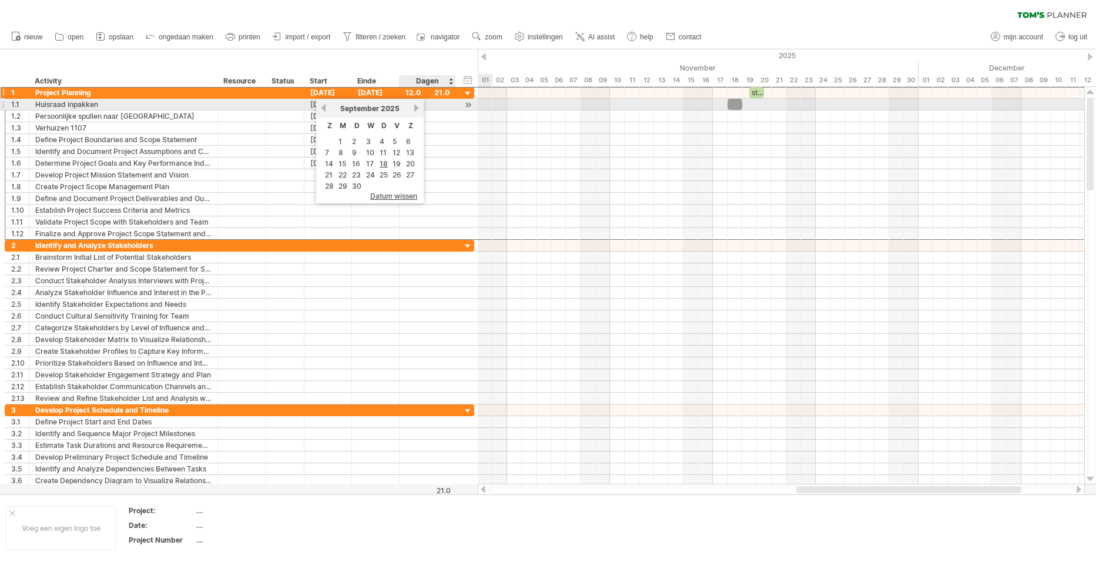
click at [415, 105] on link "volgende" at bounding box center [416, 107] width 9 height 9
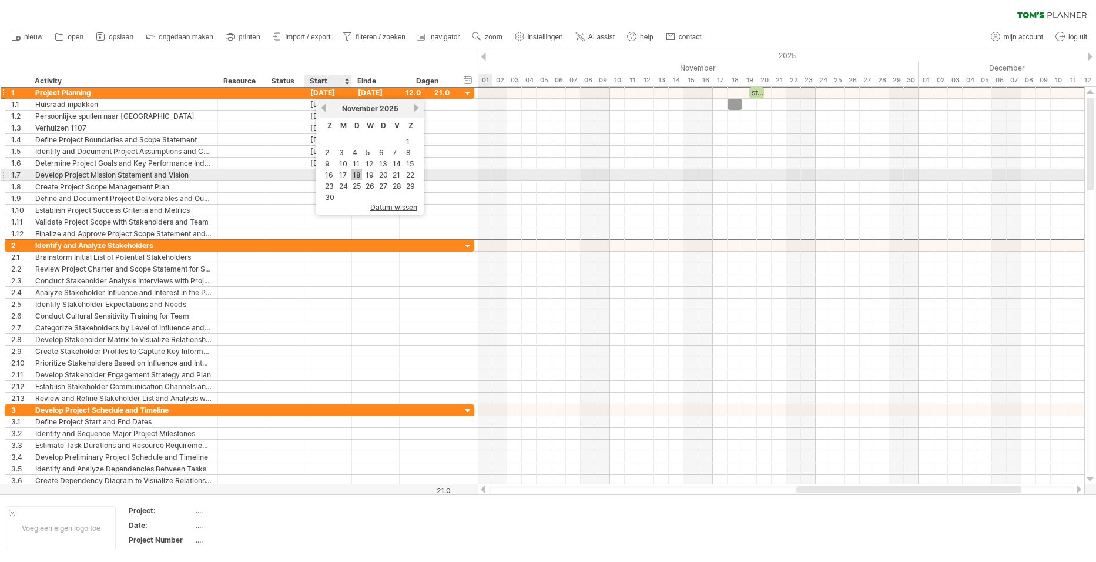
click at [357, 170] on link "18" at bounding box center [356, 174] width 11 height 11
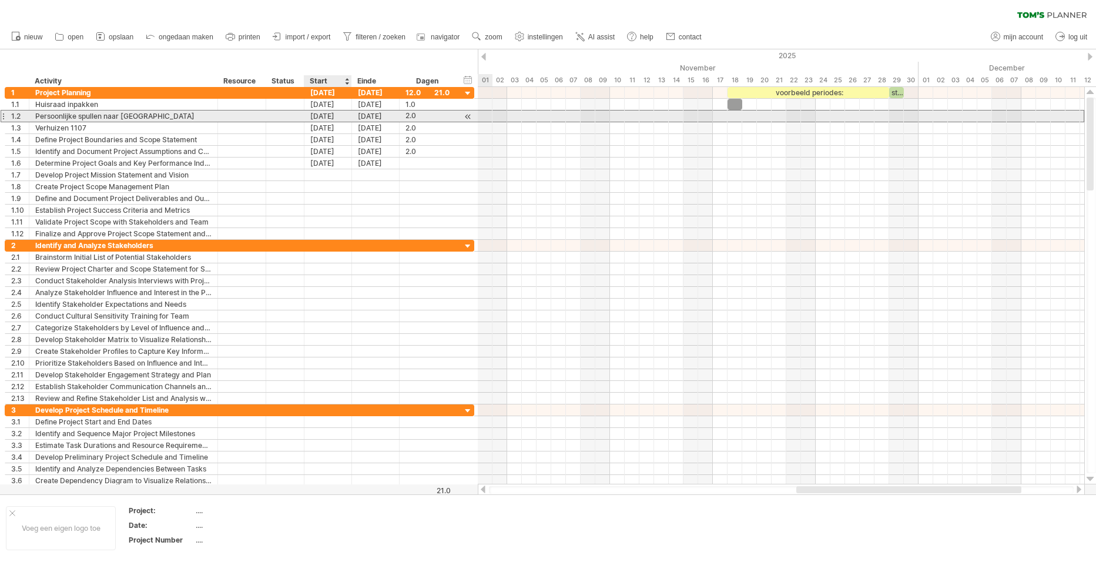
click at [322, 116] on div "[DATE]" at bounding box center [328, 115] width 48 height 11
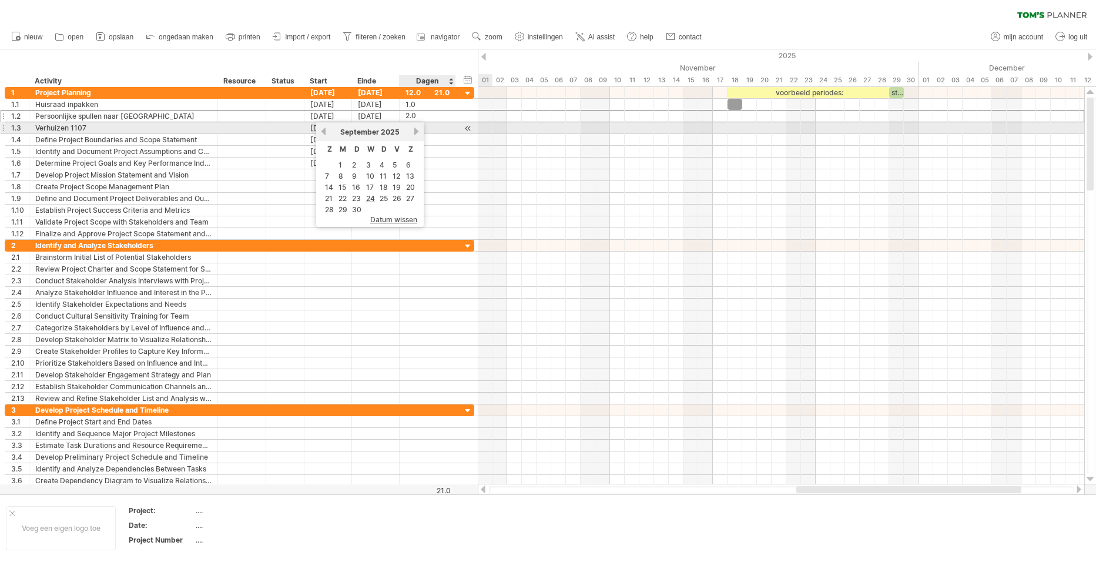
click at [415, 129] on link "volgende" at bounding box center [416, 131] width 9 height 9
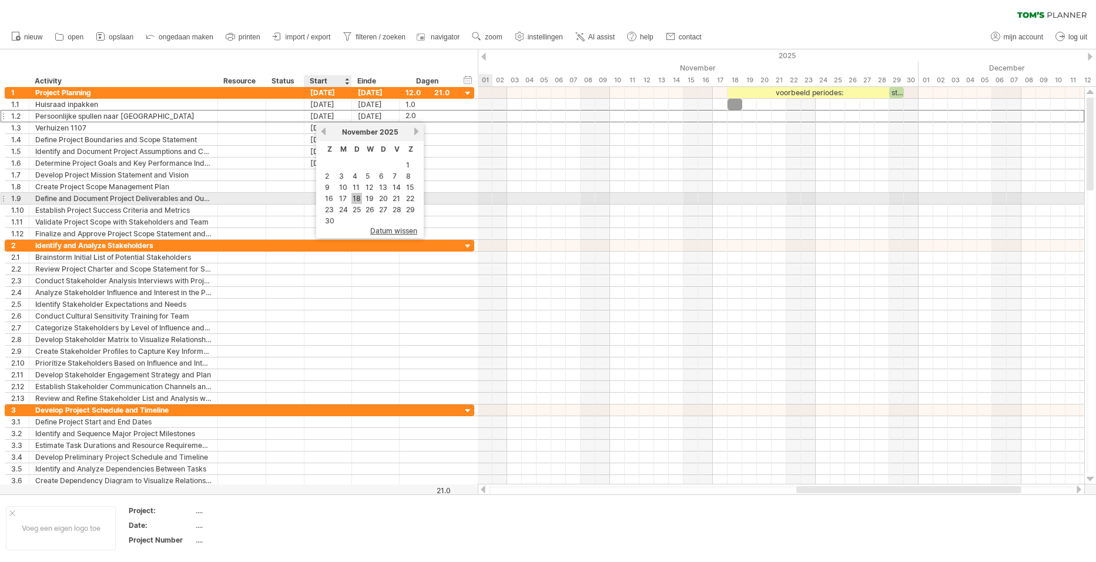
click at [357, 196] on link "18" at bounding box center [356, 198] width 11 height 11
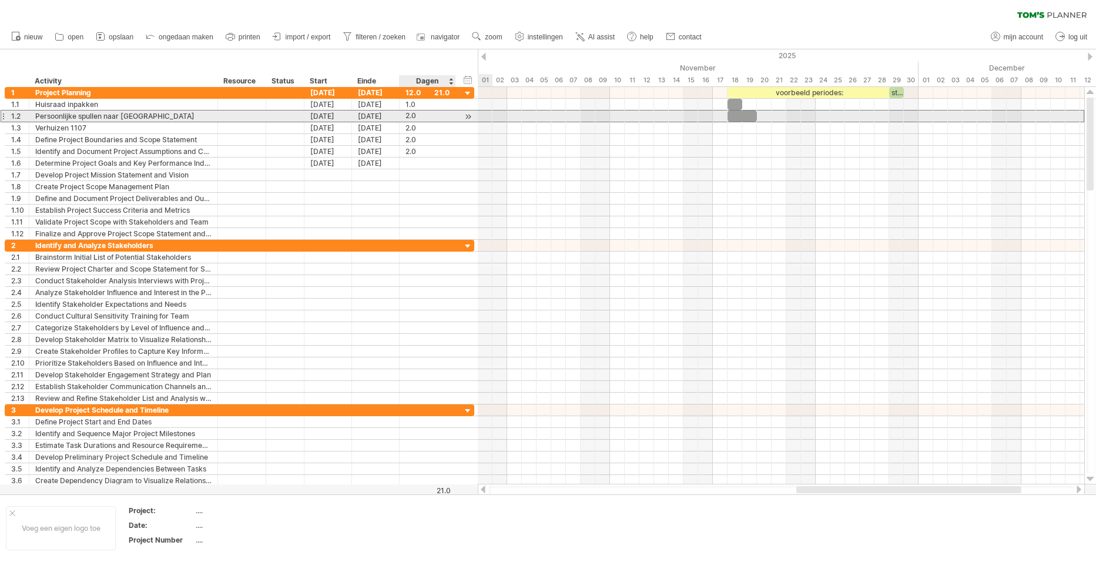
click at [409, 117] on div "2.0" at bounding box center [427, 115] width 44 height 11
type input "***"
click at [408, 117] on div at bounding box center [427, 115] width 44 height 11
type input "***"
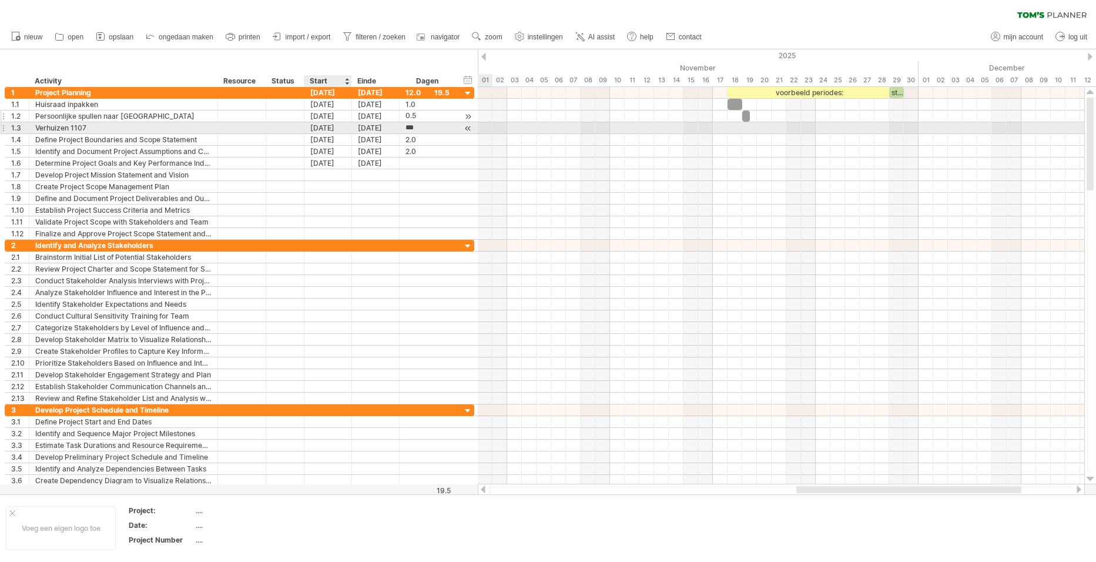
click at [325, 127] on div "[DATE]" at bounding box center [328, 127] width 48 height 11
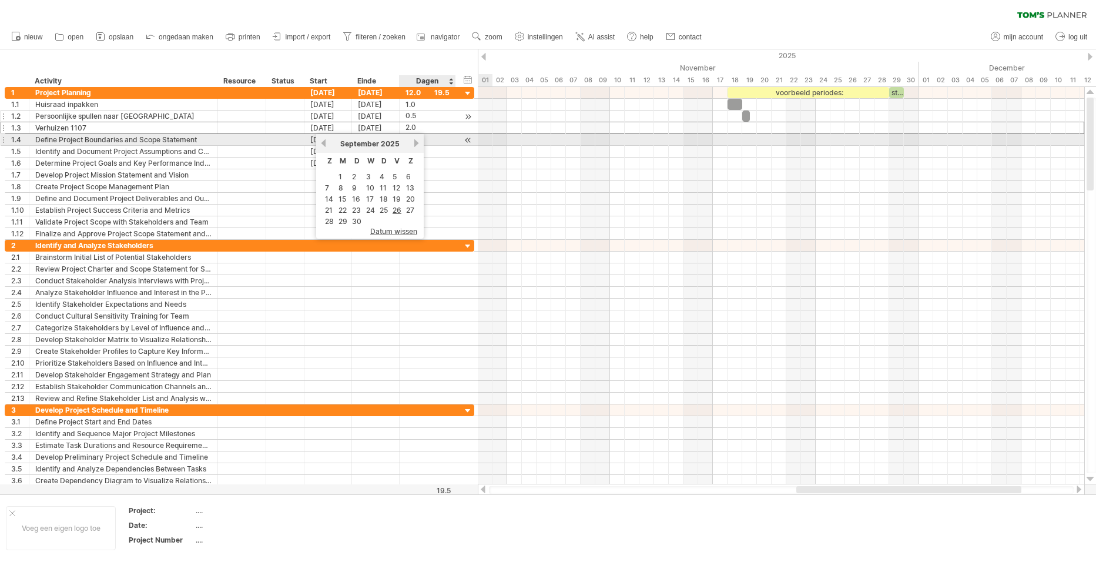
click at [415, 144] on link "volgende" at bounding box center [416, 143] width 9 height 9
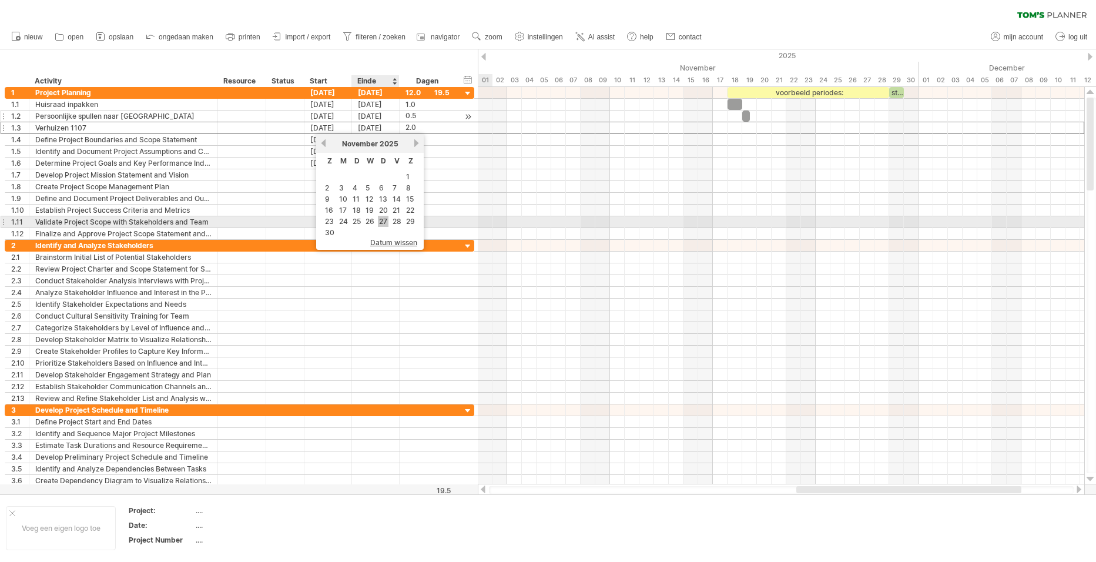
click at [388, 220] on link "27" at bounding box center [383, 221] width 11 height 11
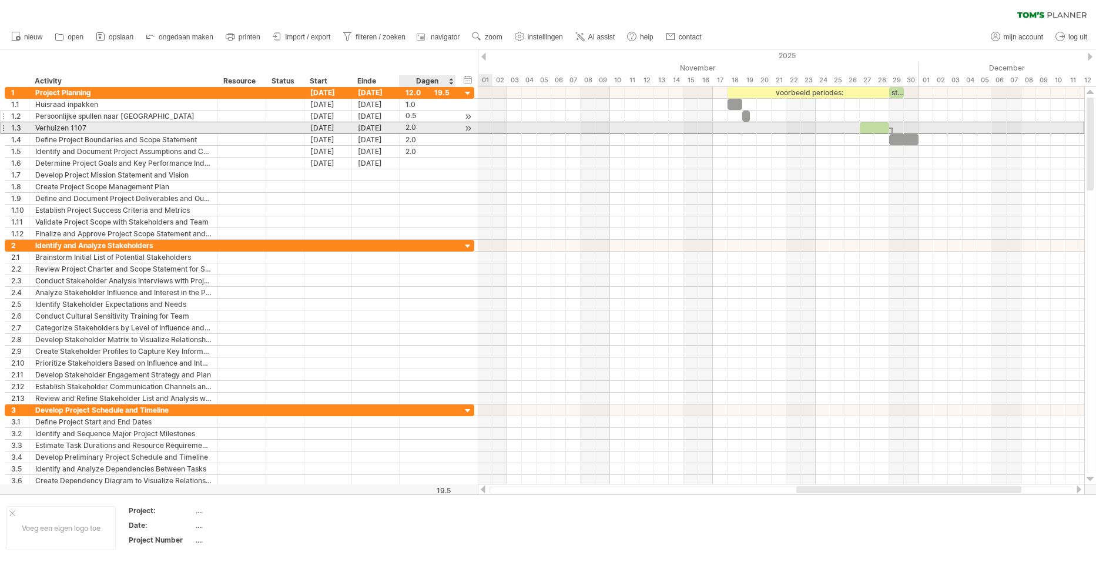
click at [410, 128] on div "2.0" at bounding box center [427, 127] width 44 height 11
type input "*"
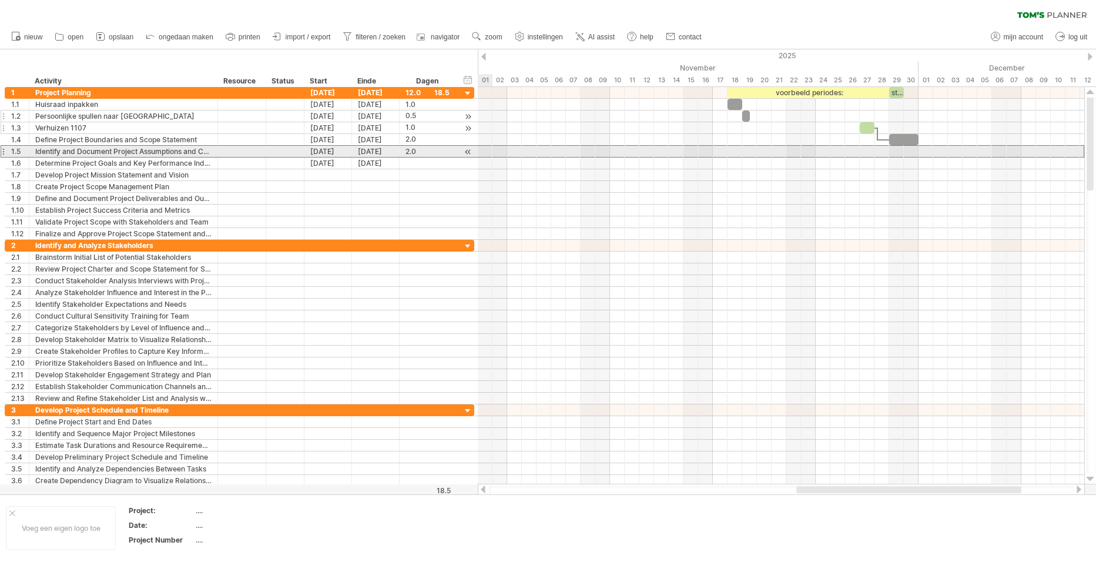
click at [4, 149] on div at bounding box center [3, 151] width 5 height 12
click at [3, 151] on div at bounding box center [3, 151] width 5 height 12
click at [16, 151] on div "1.5" at bounding box center [20, 151] width 18 height 11
click at [8, 152] on div "1.5" at bounding box center [17, 151] width 24 height 11
click at [470, 152] on div at bounding box center [467, 152] width 11 height 12
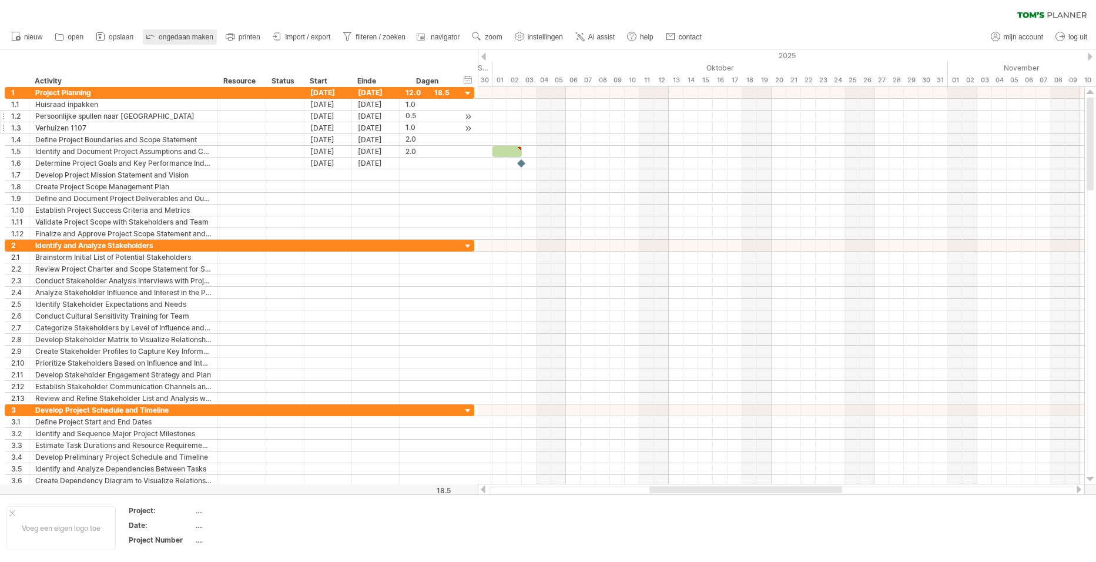
click at [186, 36] on span "ongedaan maken" at bounding box center [186, 37] width 55 height 8
click at [184, 32] on link "ongedaan maken" at bounding box center [180, 36] width 74 height 15
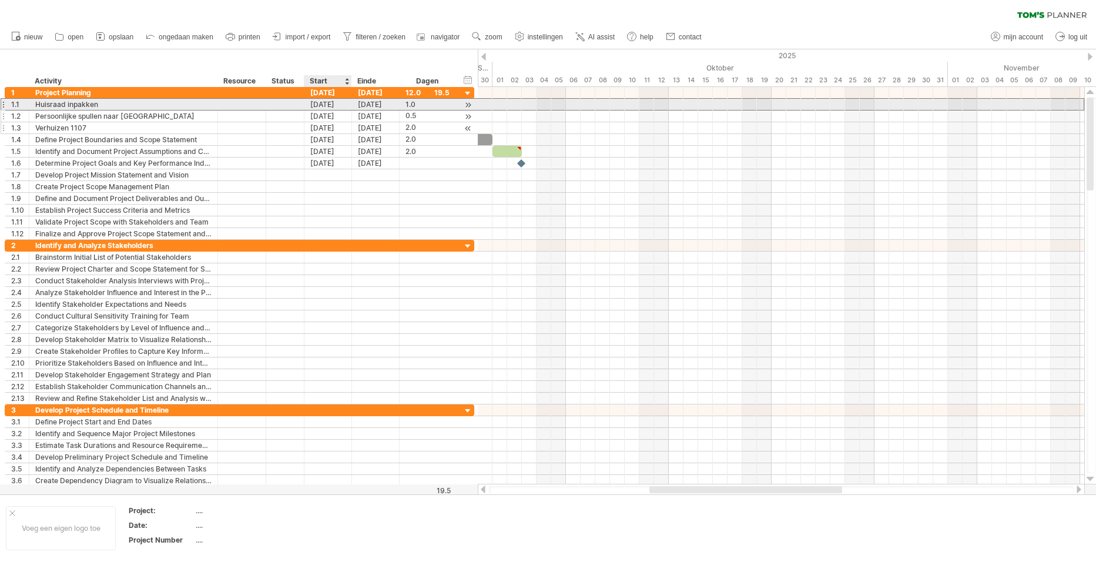
click at [329, 105] on div "[DATE]" at bounding box center [328, 104] width 48 height 11
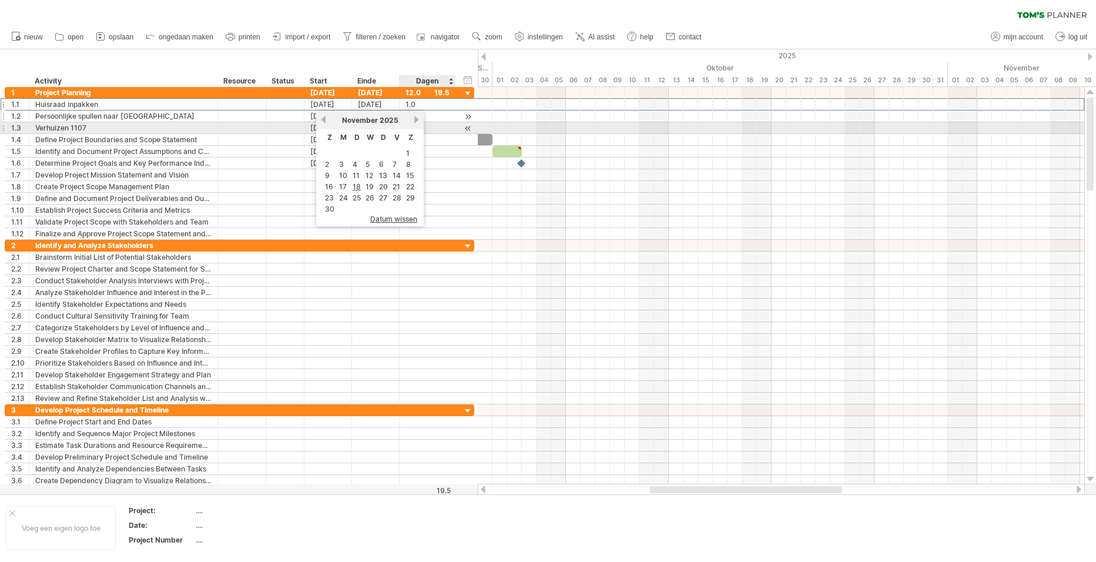
click at [449, 128] on div "2.0" at bounding box center [427, 127] width 44 height 11
click at [1081, 489] on div at bounding box center [1078, 489] width 9 height 8
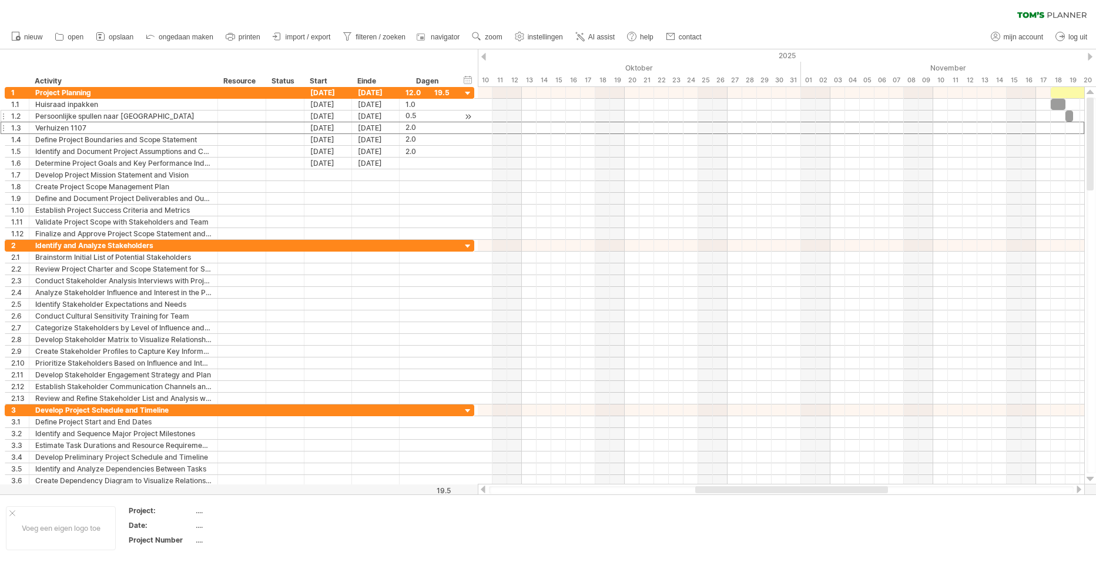
click at [1081, 489] on div at bounding box center [1078, 489] width 9 height 8
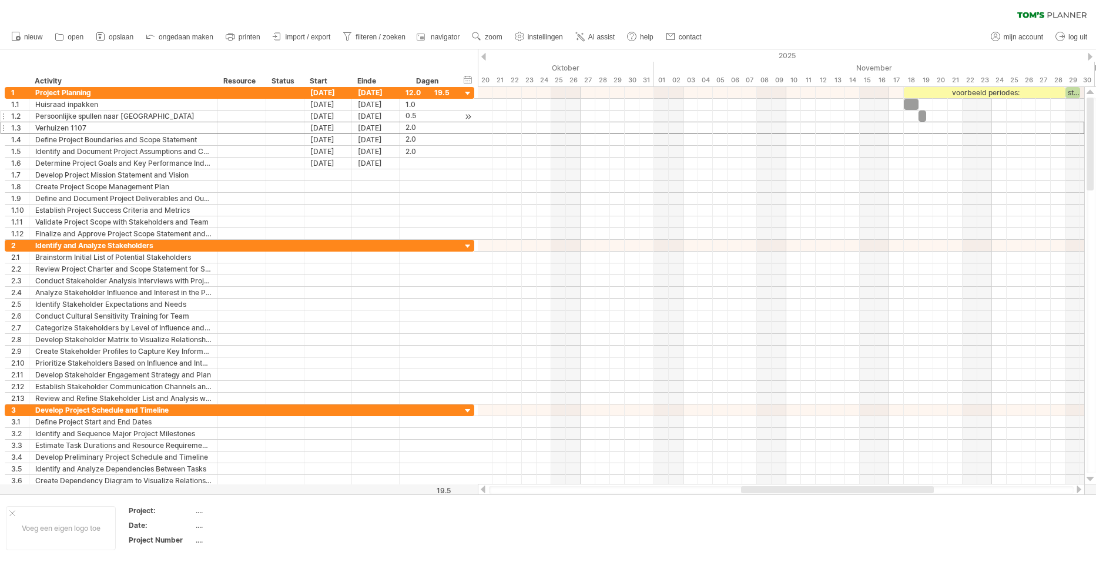
click at [1081, 489] on div at bounding box center [1078, 489] width 9 height 8
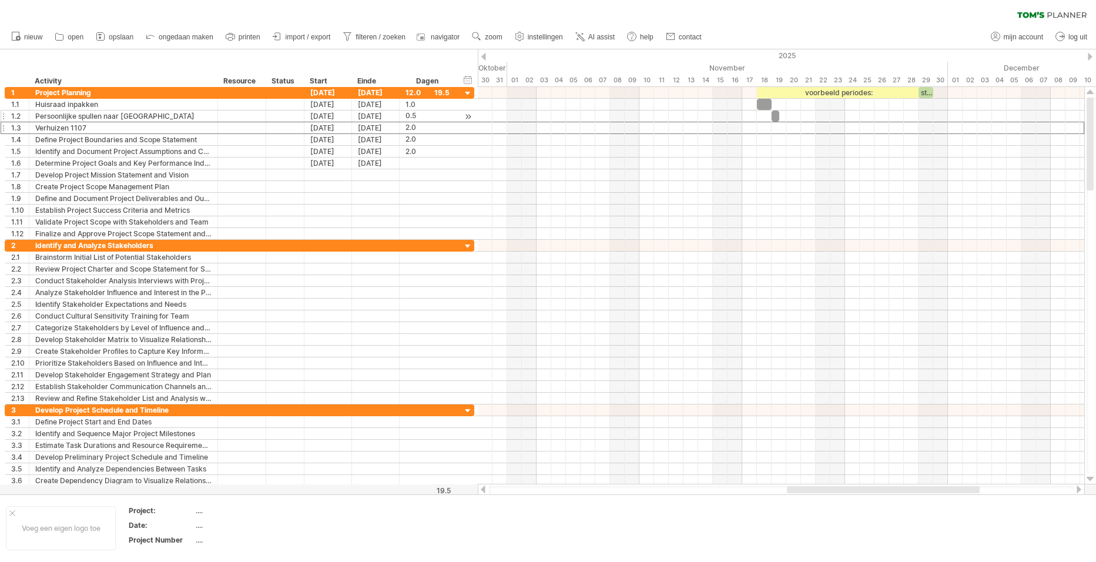
click at [1081, 489] on div at bounding box center [1078, 489] width 9 height 8
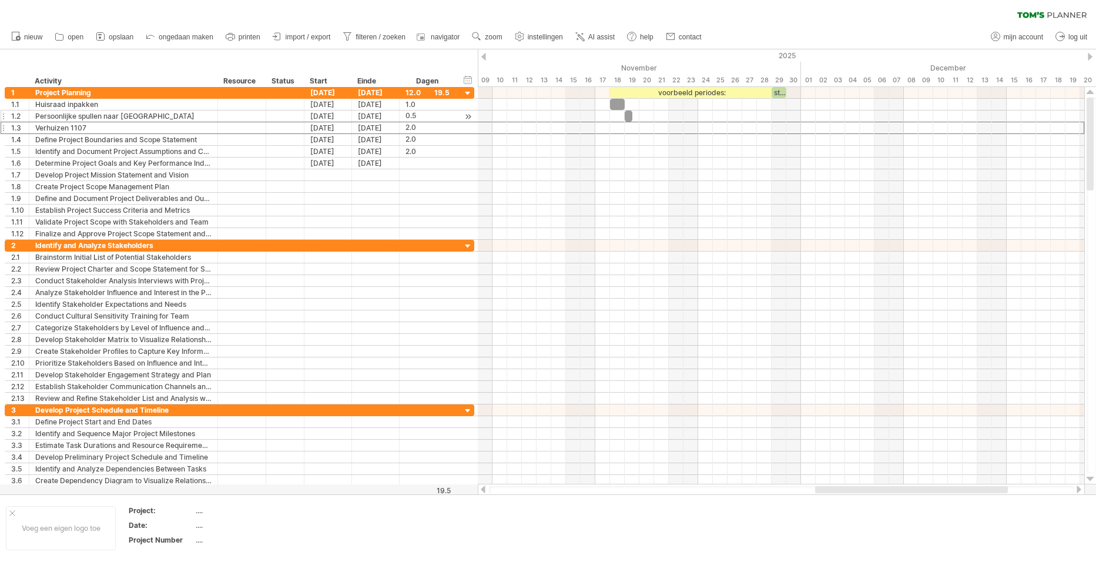
click at [1081, 489] on div at bounding box center [1078, 489] width 9 height 8
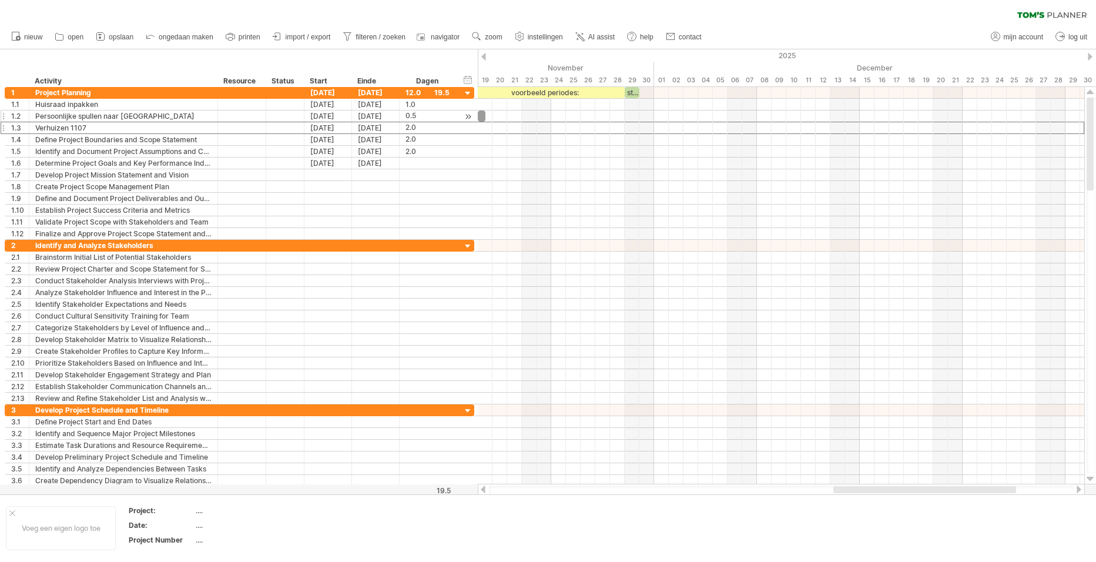
click at [484, 490] on div at bounding box center [482, 489] width 9 height 8
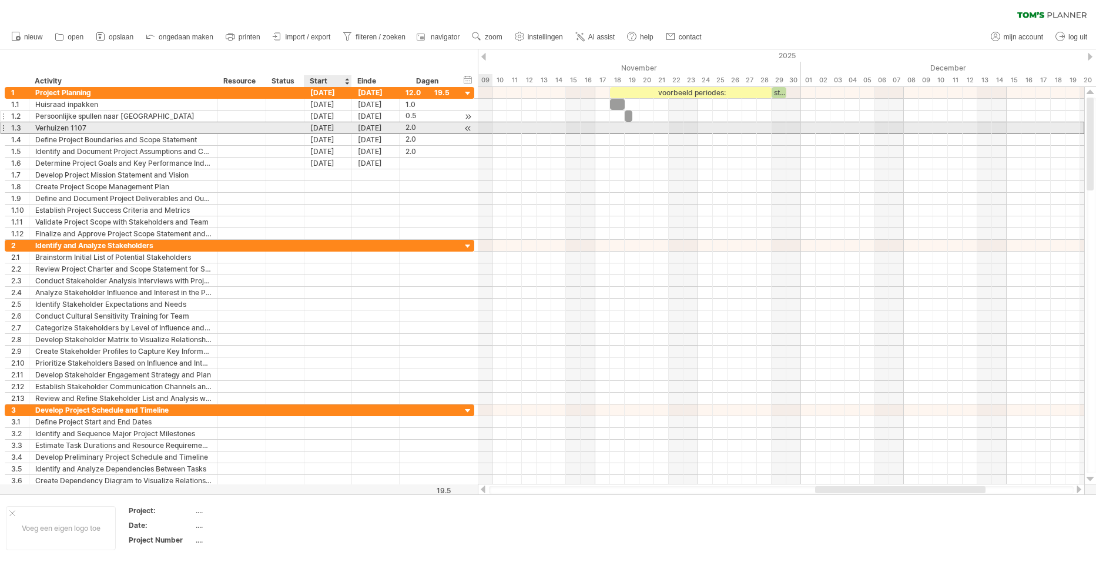
click at [322, 126] on div "[DATE]" at bounding box center [328, 127] width 48 height 11
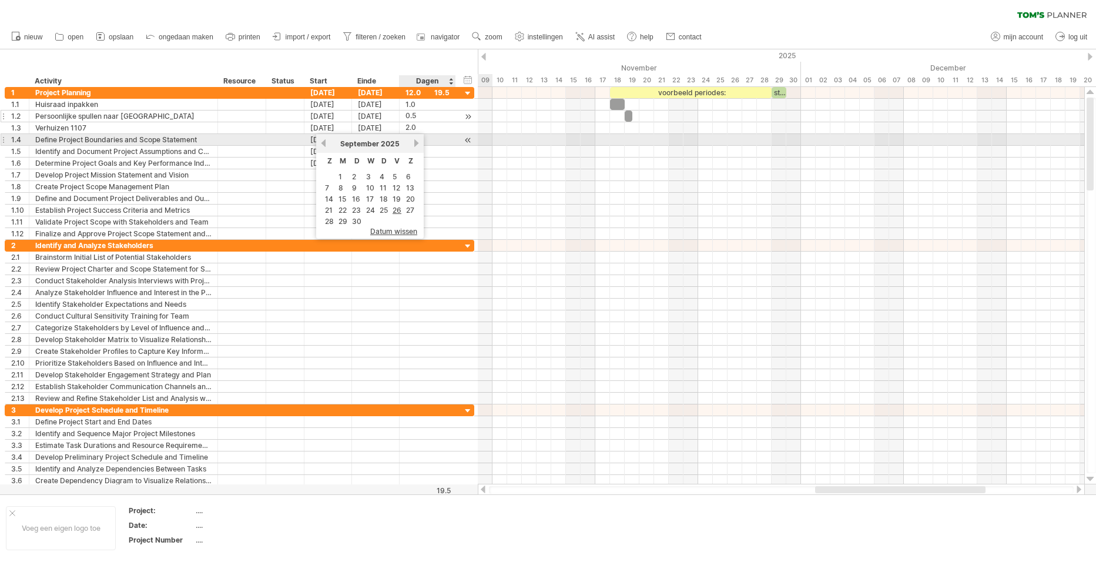
click at [413, 143] on link "volgende" at bounding box center [416, 143] width 9 height 9
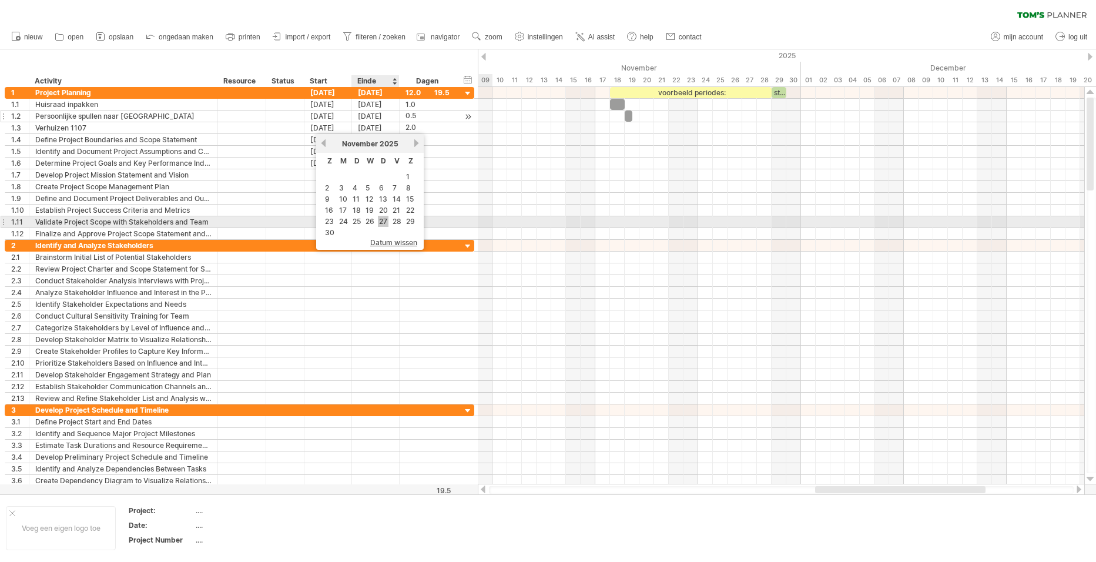
click at [381, 221] on link "27" at bounding box center [383, 221] width 11 height 11
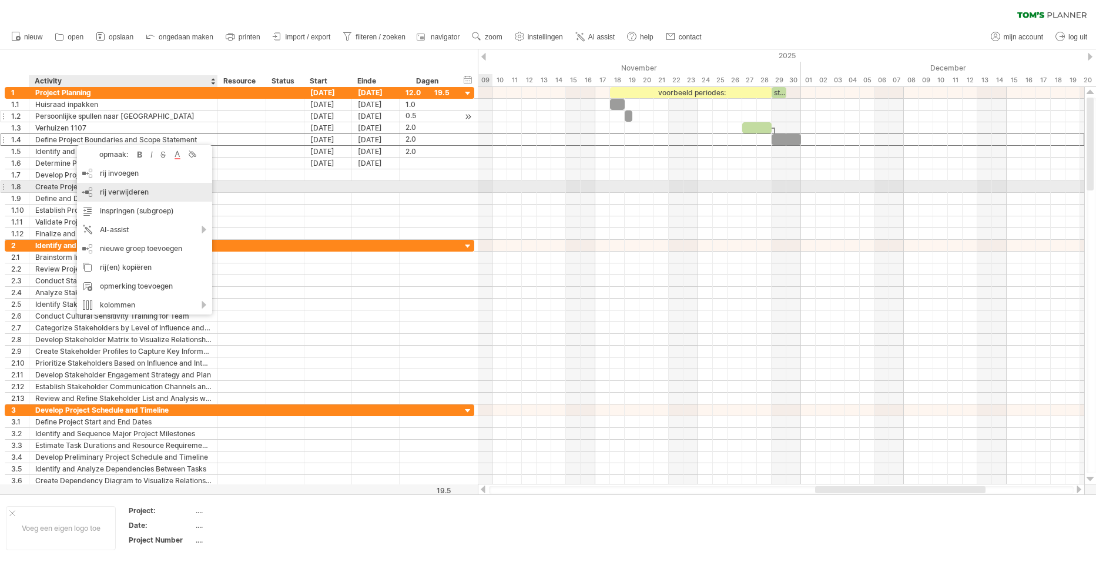
click at [123, 190] on span "rij verwijderen" at bounding box center [124, 191] width 49 height 9
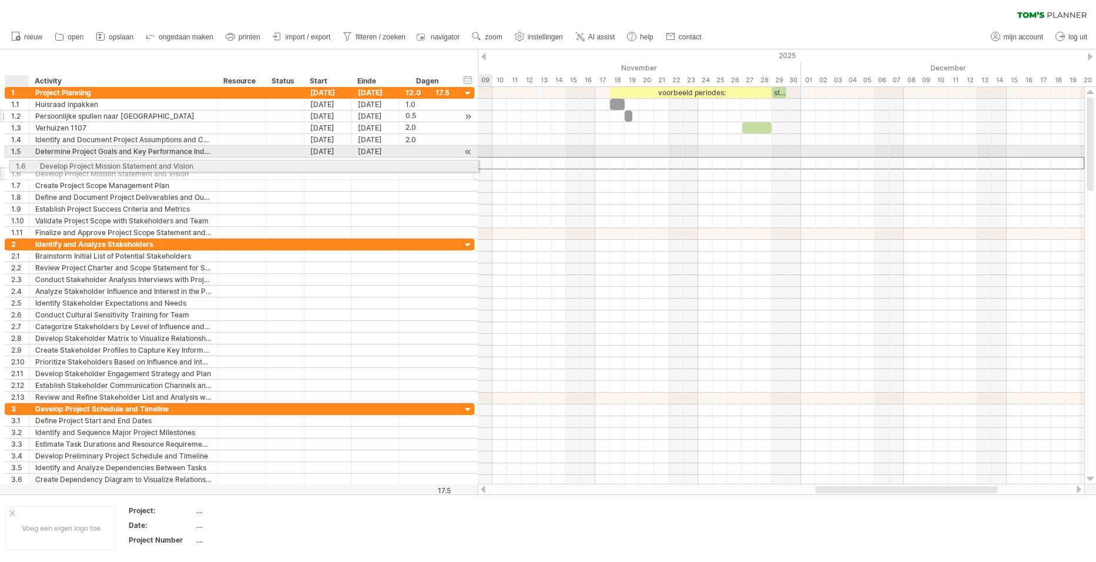
drag, startPoint x: 7, startPoint y: 159, endPoint x: 15, endPoint y: 164, distance: 9.0
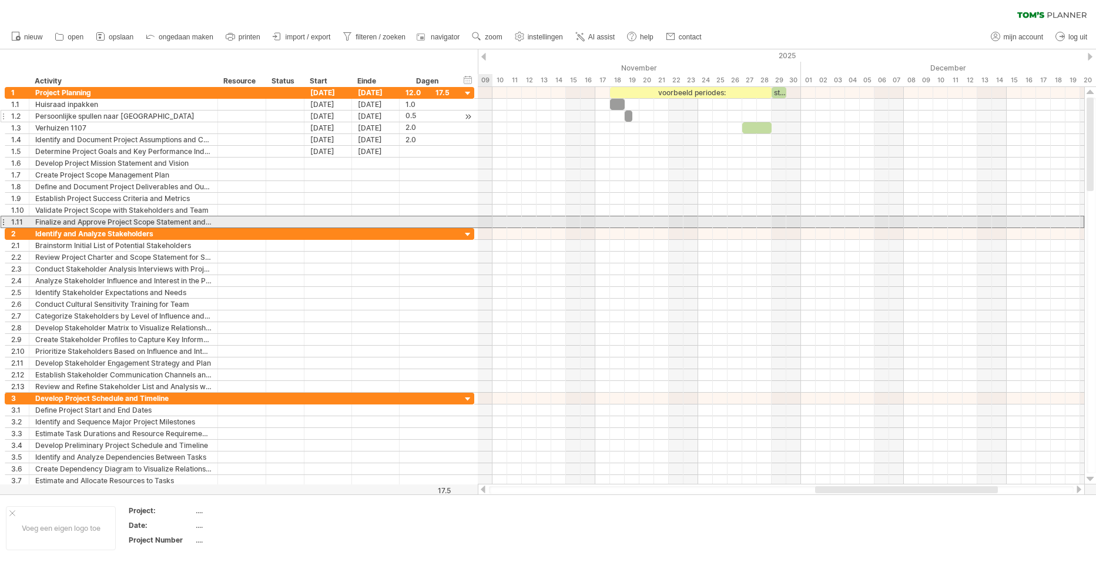
click at [7, 220] on div "1.11" at bounding box center [17, 221] width 24 height 11
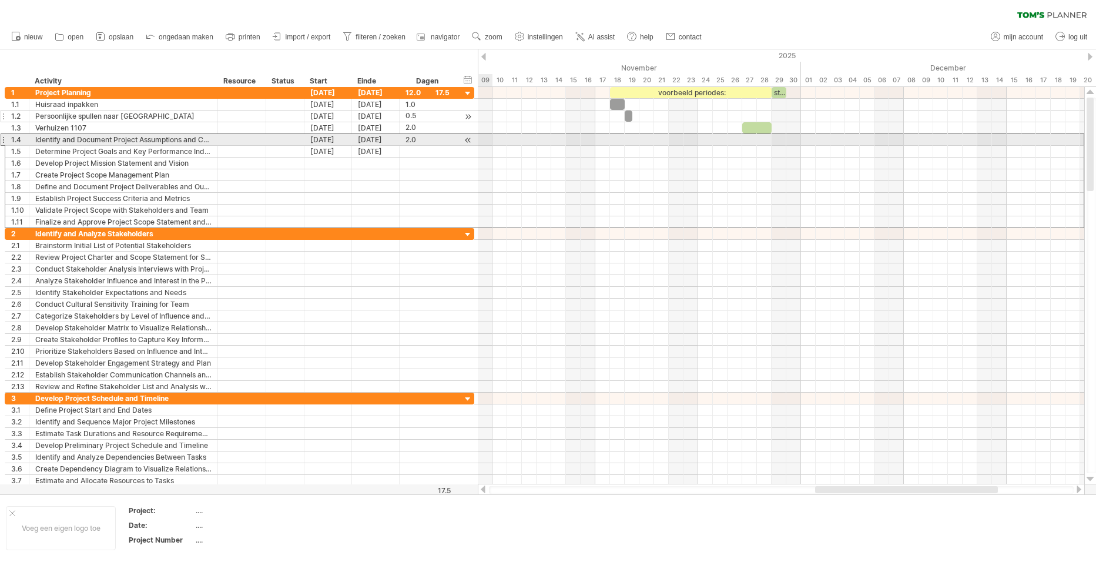
click at [6, 141] on div "1.4" at bounding box center [17, 139] width 24 height 11
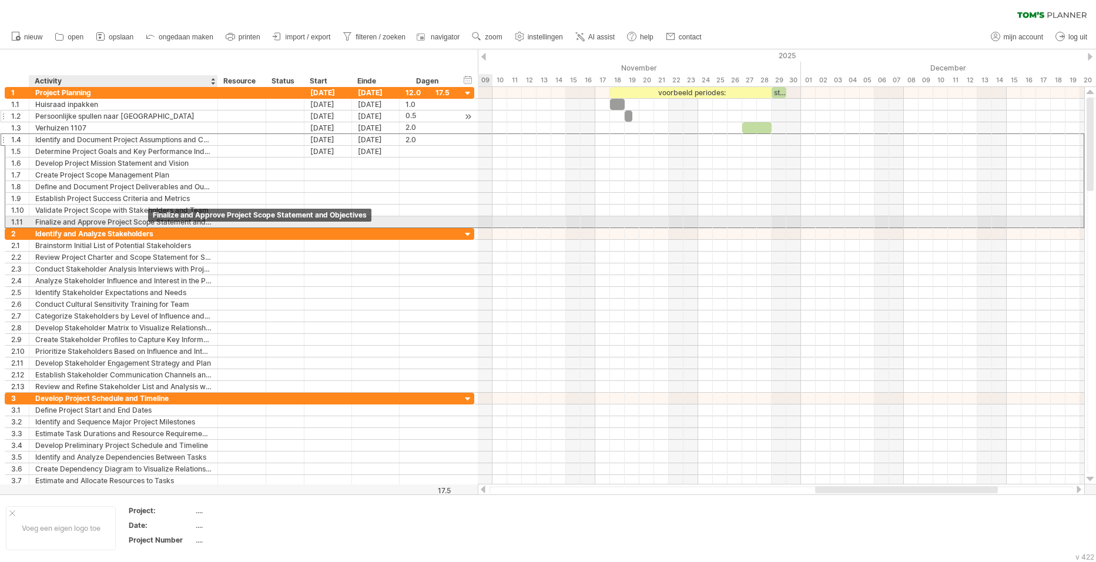
click at [120, 220] on div "Finalize and Approve Project Scope Statement and Objectives" at bounding box center [123, 221] width 176 height 11
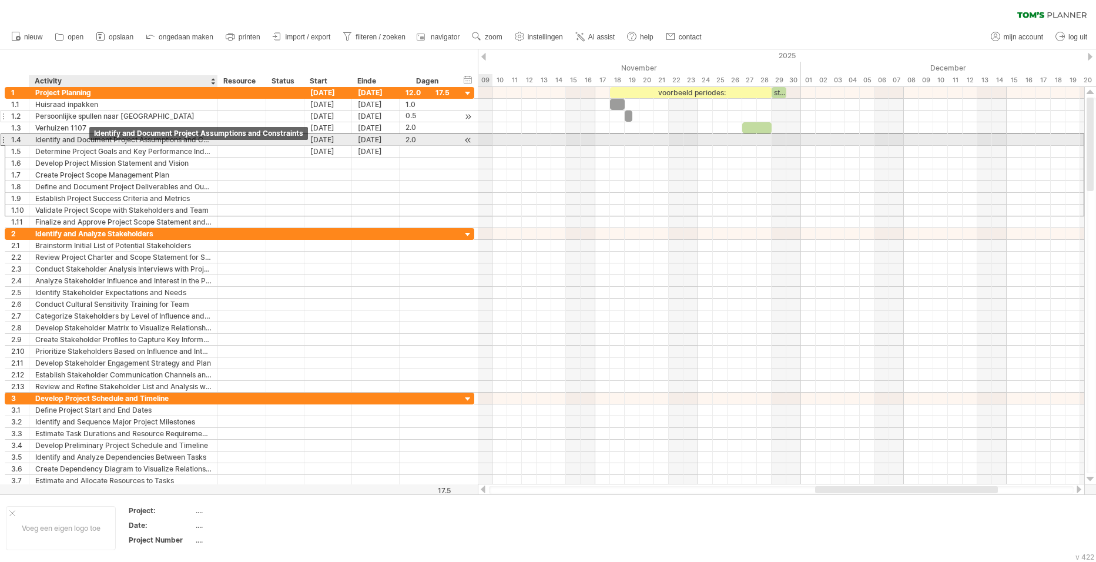
click at [91, 141] on div "Identify and Document Project Assumptions and Constraints" at bounding box center [123, 139] width 176 height 11
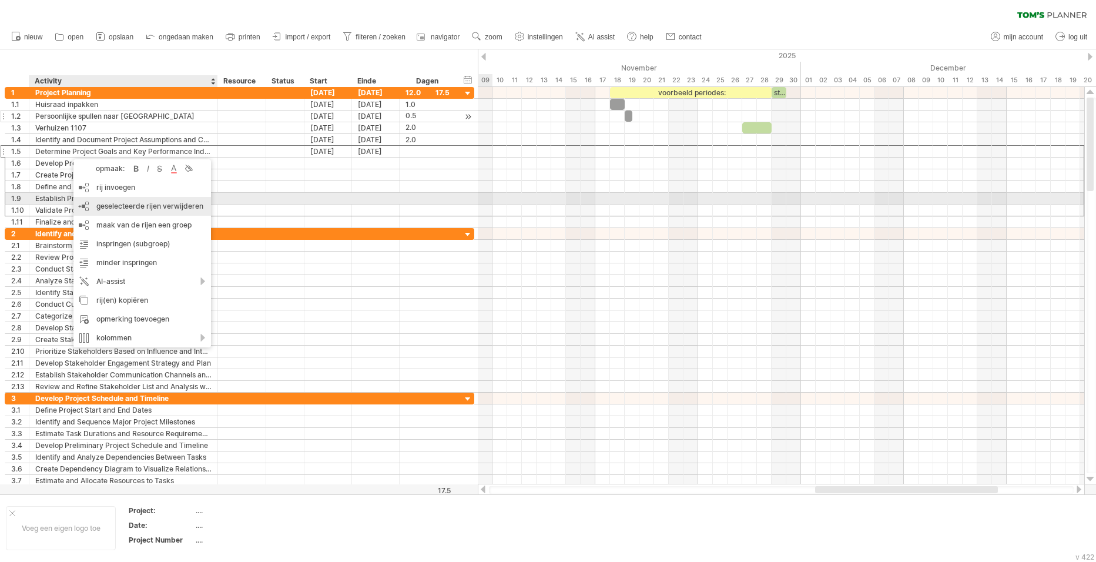
click at [136, 204] on span "geselecteerde rijen verwijderen" at bounding box center [149, 206] width 107 height 9
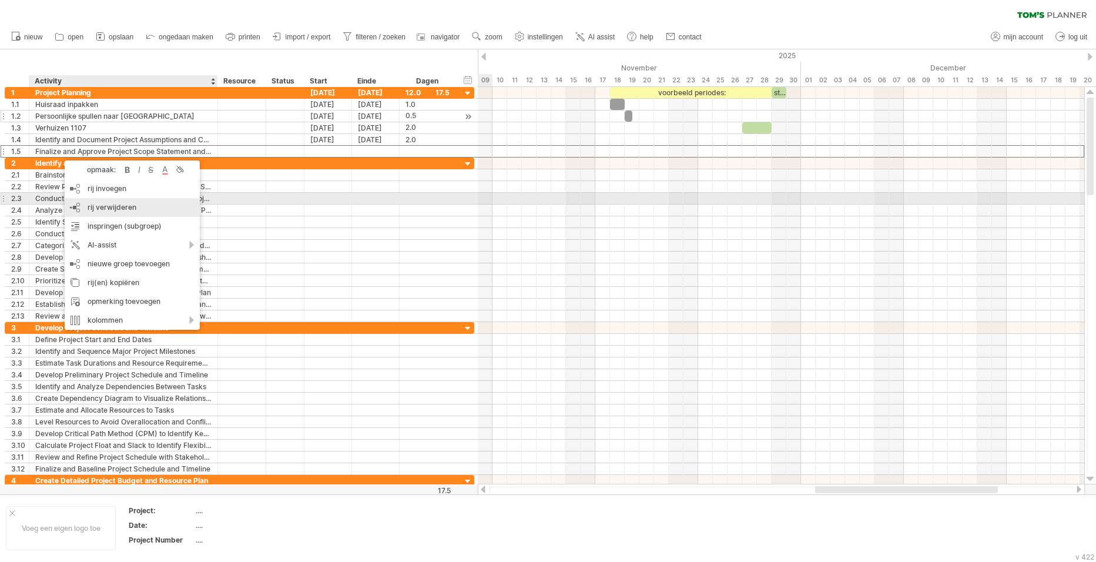
click at [118, 205] on span "rij verwijderen" at bounding box center [112, 207] width 49 height 9
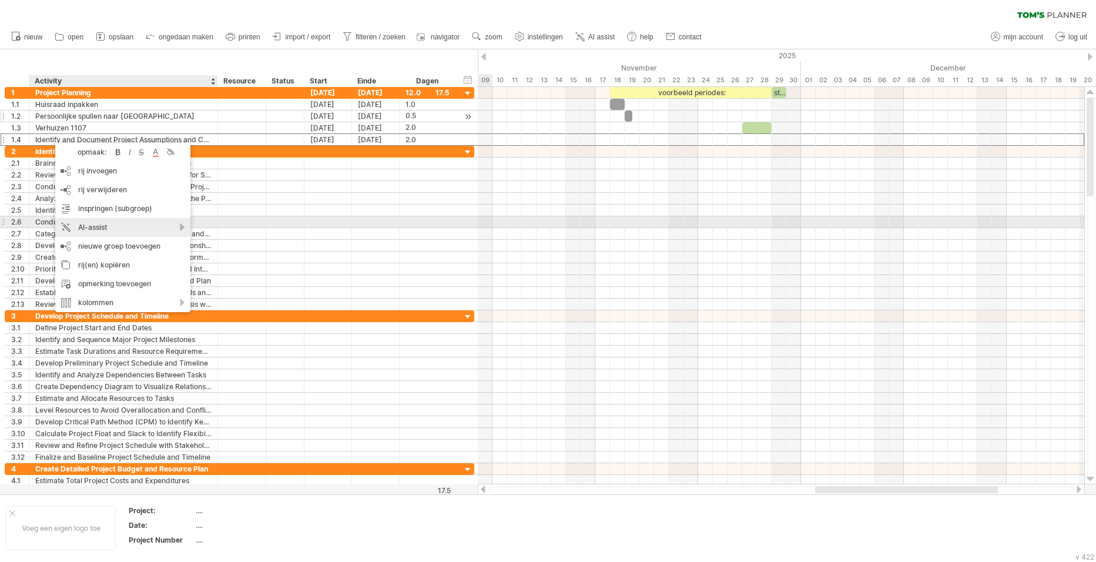
click at [139, 226] on div "AI-assist" at bounding box center [122, 227] width 135 height 19
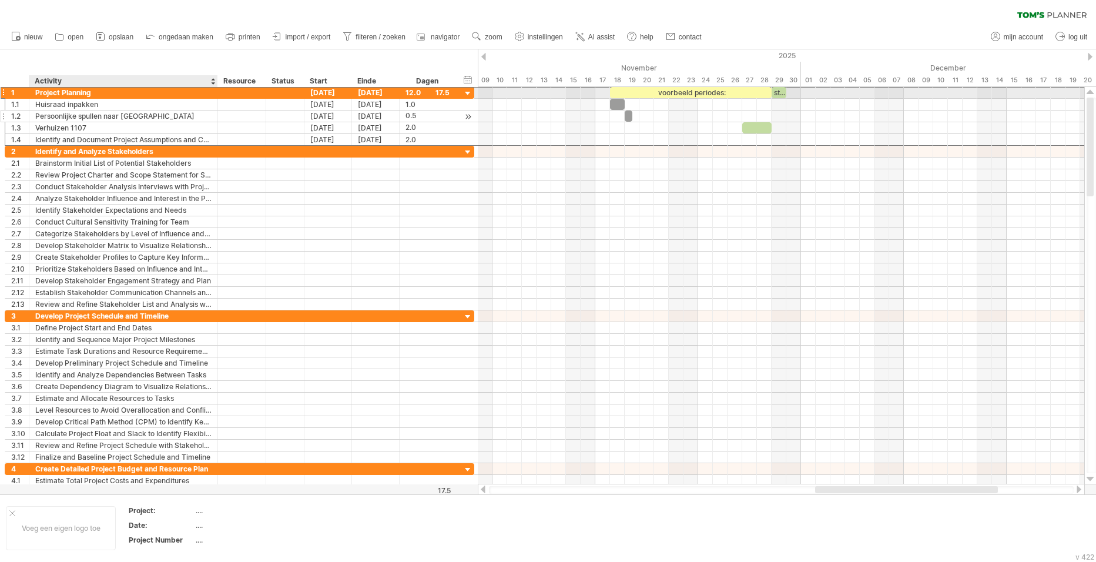
click at [73, 91] on div "Project Planning" at bounding box center [123, 92] width 176 height 11
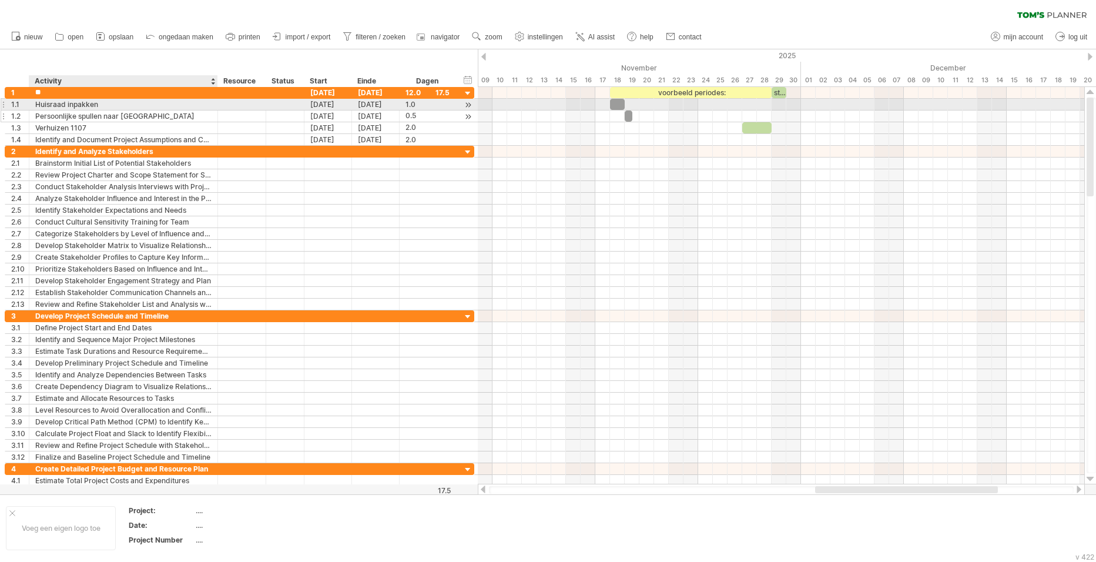
type input "*"
type input "**********"
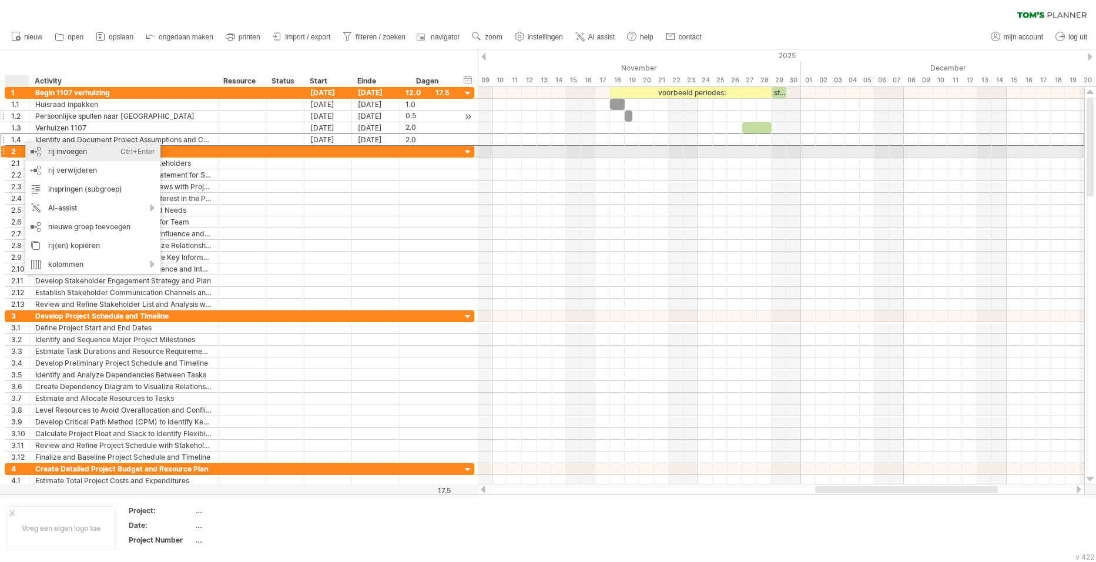
click at [68, 149] on div "rij invoegen Ctrl+Enter Cmd+Enter" at bounding box center [92, 151] width 135 height 19
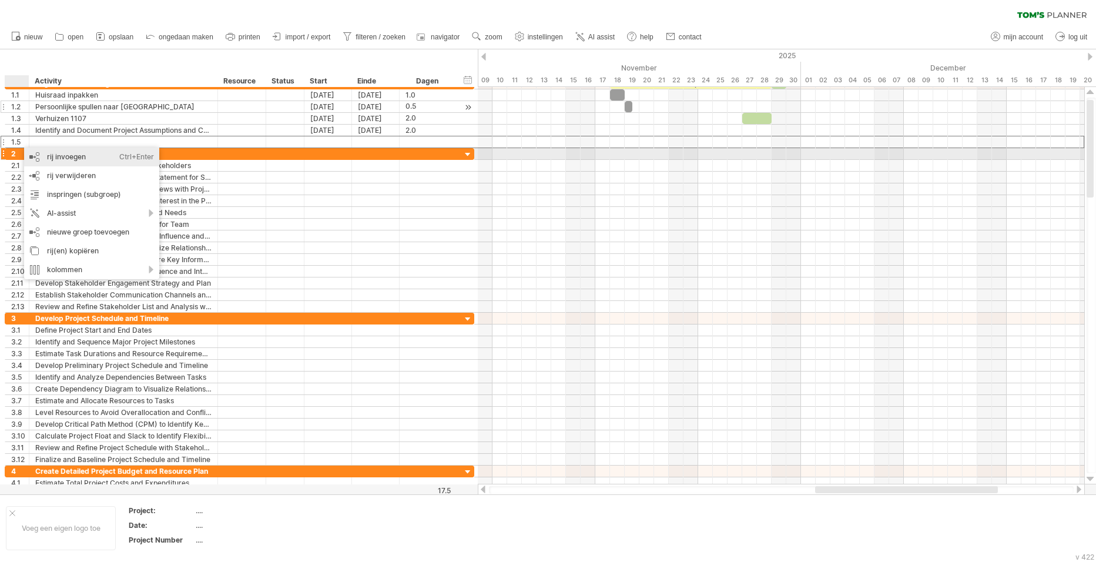
click at [66, 157] on div "rij invoegen Ctrl+Enter Cmd+Enter" at bounding box center [91, 157] width 135 height 19
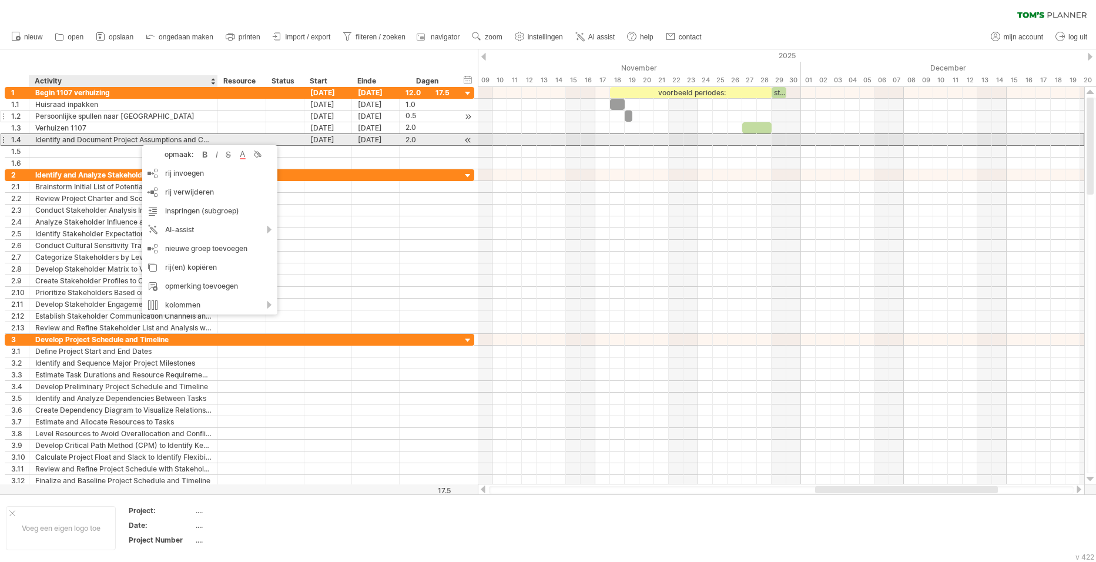
click at [115, 139] on div "Identify and Document Project Assumptions and Constraints" at bounding box center [123, 139] width 176 height 11
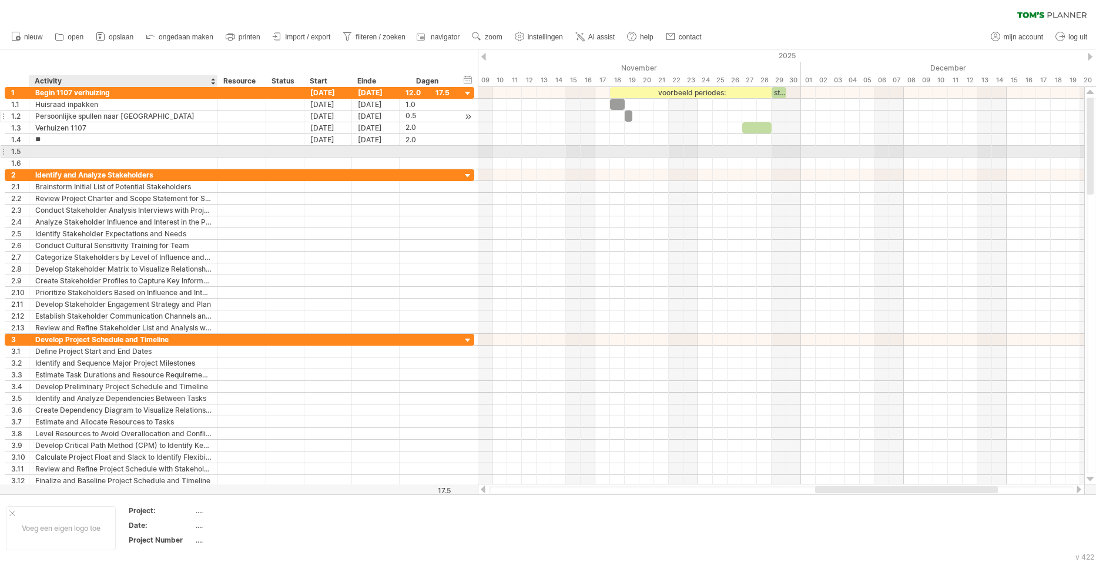
type input "*"
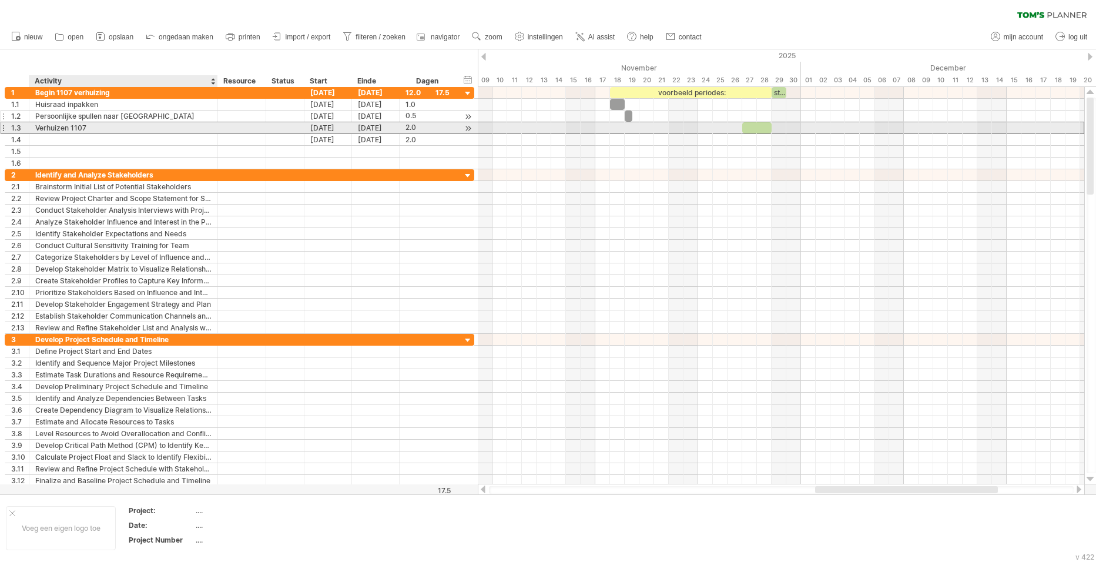
click at [142, 127] on div "Verhuizen 1107" at bounding box center [123, 127] width 176 height 11
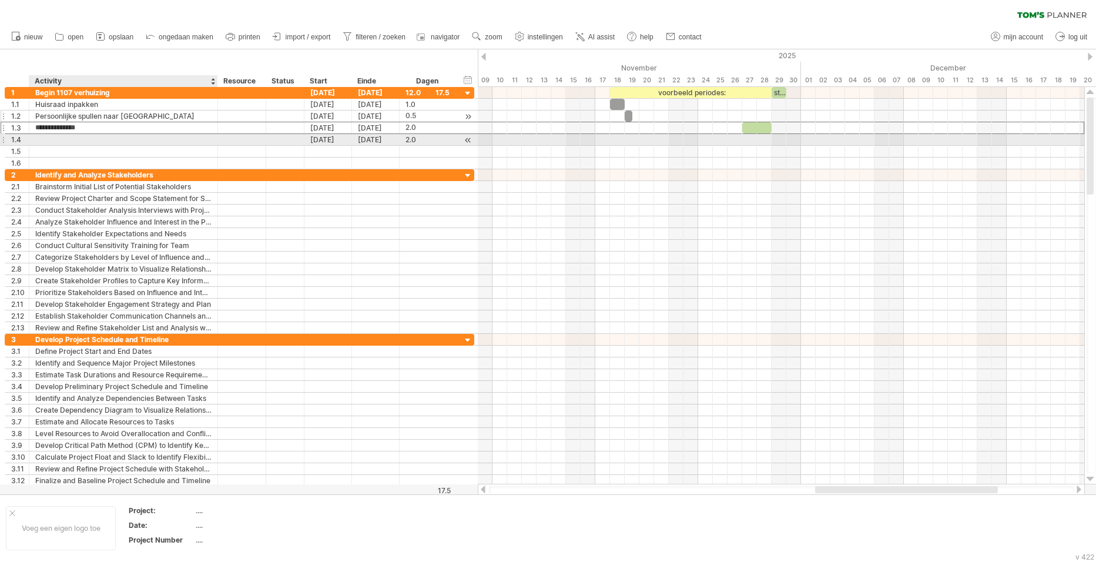
click at [63, 135] on div at bounding box center [123, 139] width 176 height 11
click at [332, 137] on div "[DATE]" at bounding box center [328, 139] width 48 height 11
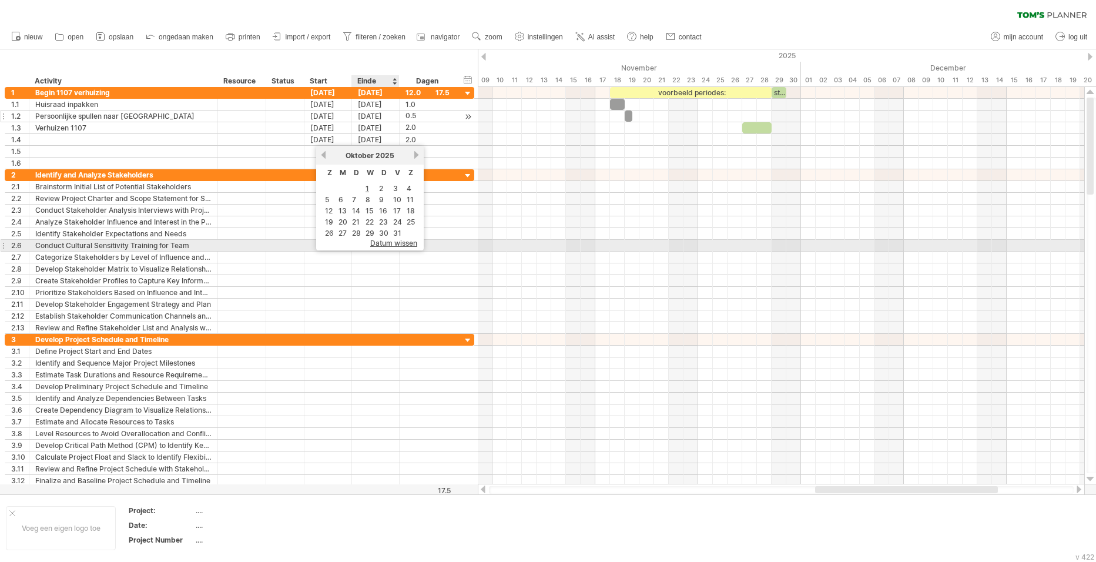
click at [393, 242] on span "datum wissen" at bounding box center [393, 243] width 47 height 9
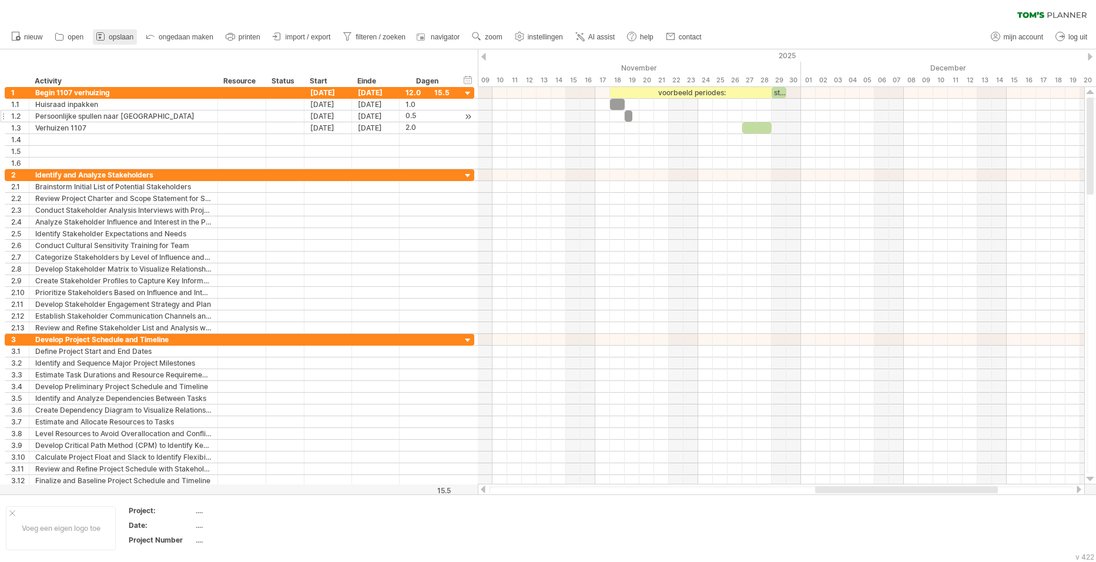
click at [129, 36] on span "opslaan" at bounding box center [121, 37] width 25 height 8
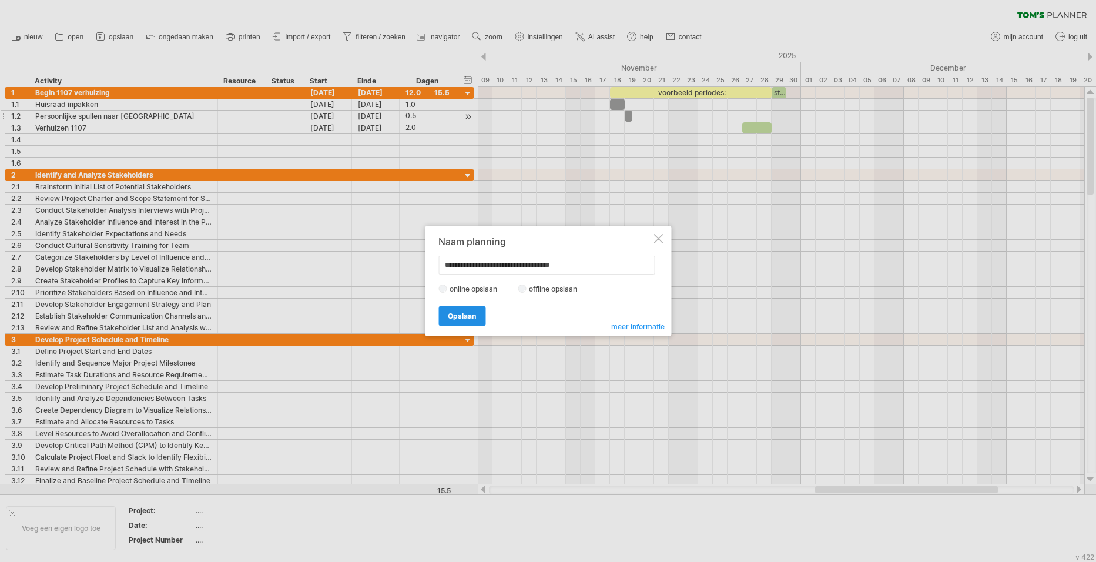
type input "**********"
click at [458, 314] on span "Opslaan" at bounding box center [462, 315] width 28 height 9
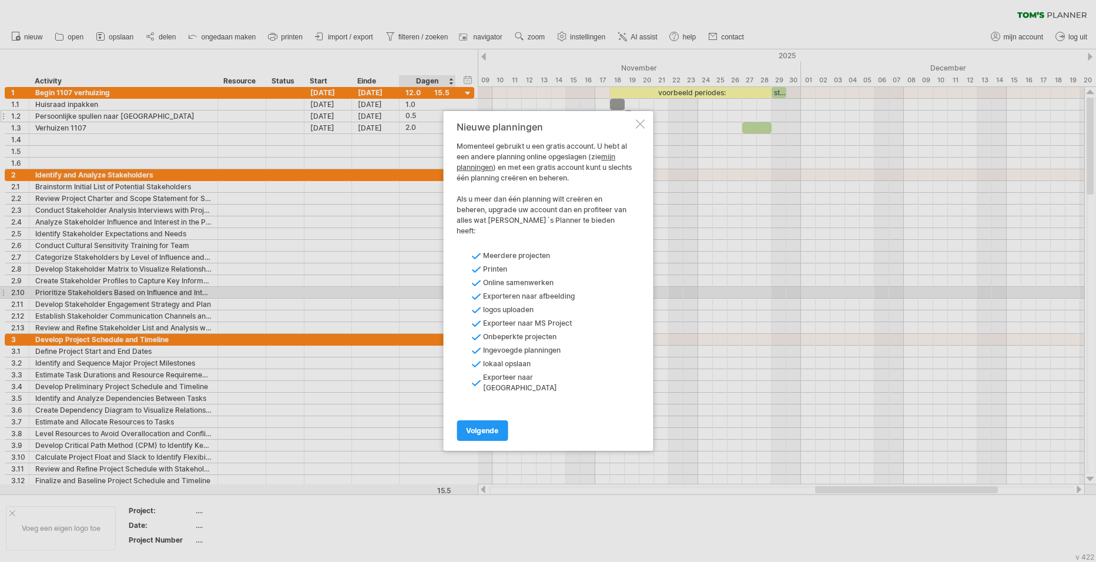
click at [638, 129] on div at bounding box center [639, 123] width 9 height 9
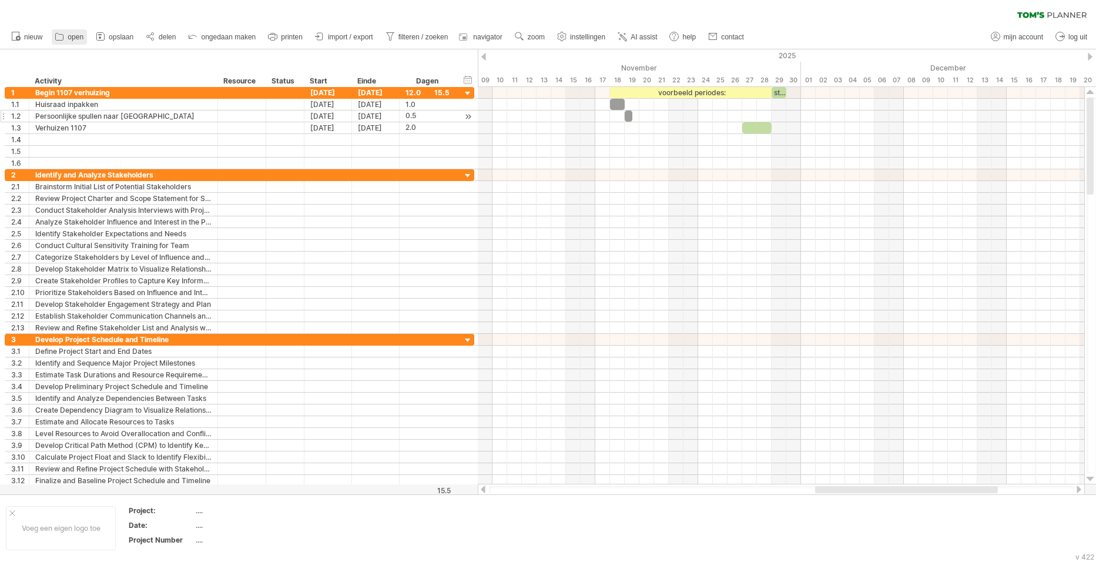
click at [66, 35] on link "open" at bounding box center [69, 36] width 35 height 15
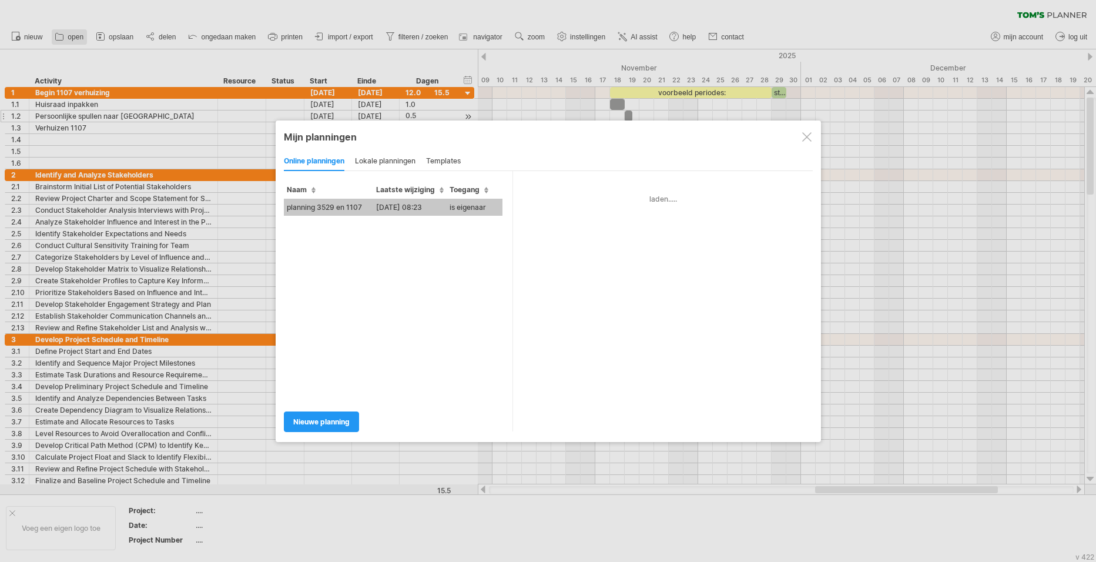
type input "**********"
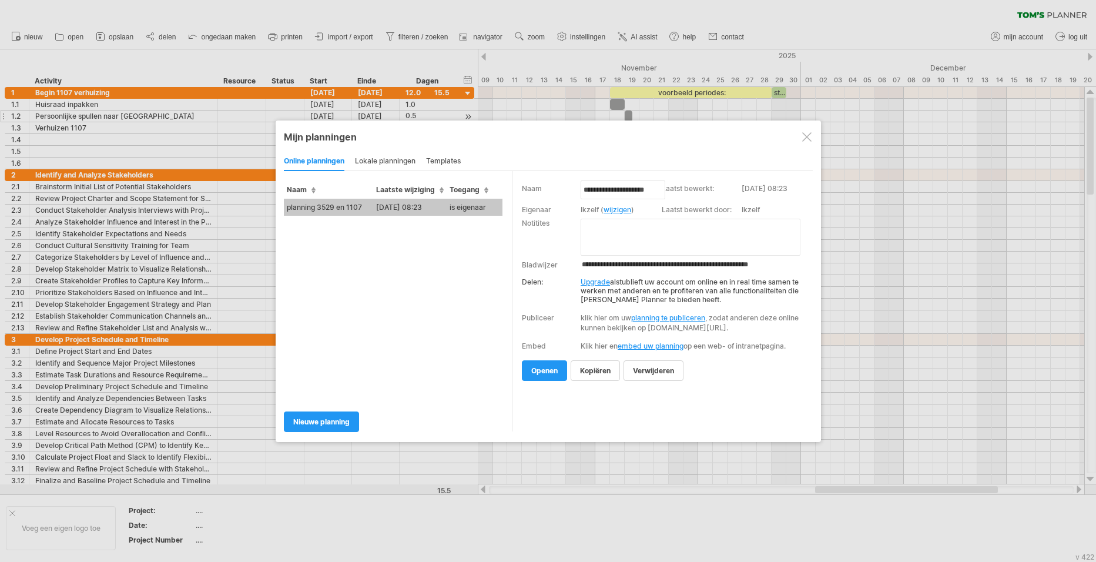
click at [332, 206] on td "planning 3529 en 1107" at bounding box center [328, 207] width 89 height 17
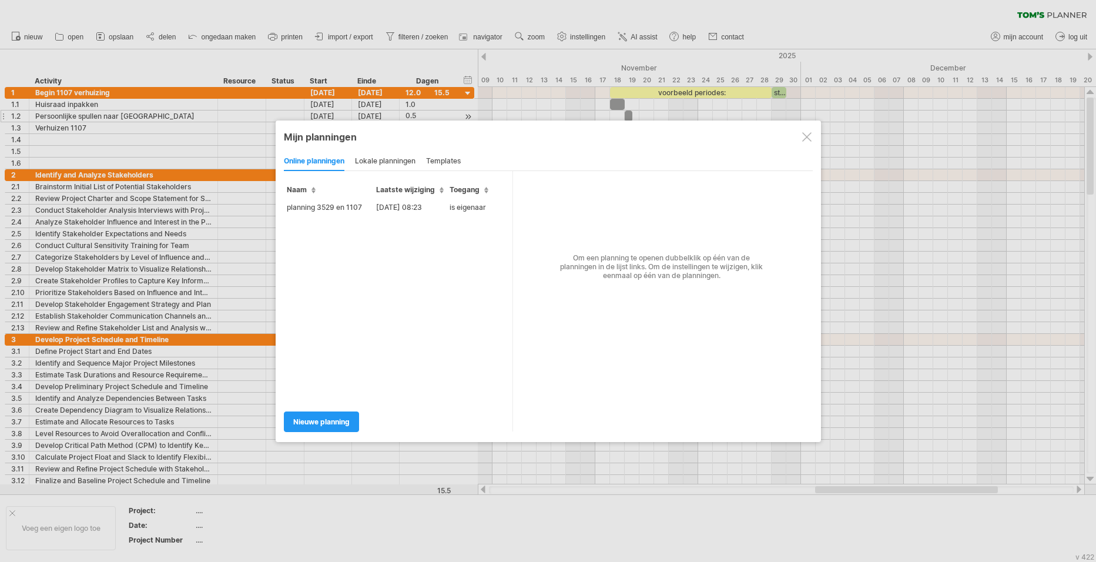
click at [807, 134] on div at bounding box center [806, 136] width 9 height 9
